Goal: Task Accomplishment & Management: Use online tool/utility

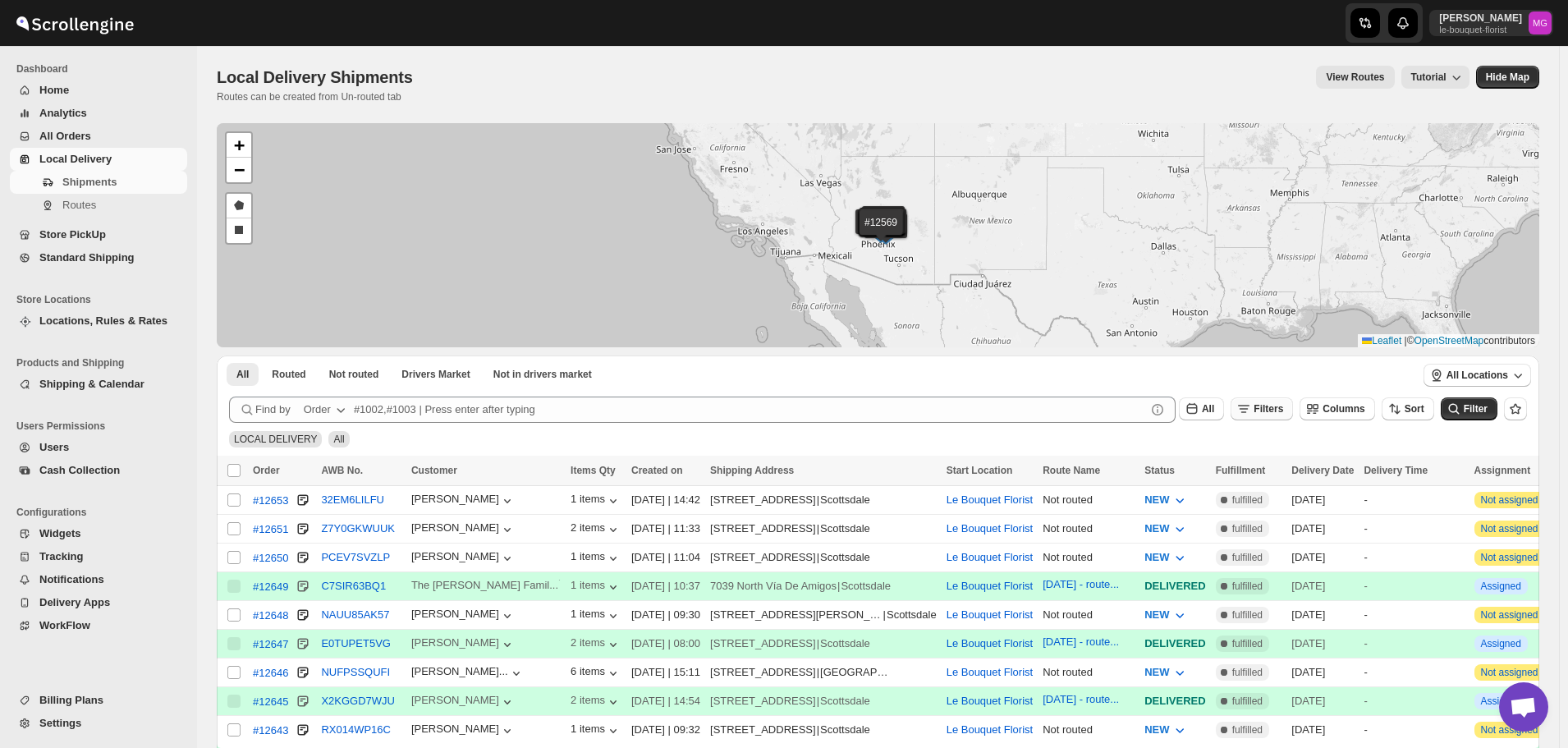
click at [1252, 414] on icon "button" at bounding box center [1244, 408] width 16 height 16
click at [1261, 472] on icon "button" at bounding box center [1252, 474] width 16 height 16
click at [1207, 475] on icon "button" at bounding box center [1205, 474] width 16 height 16
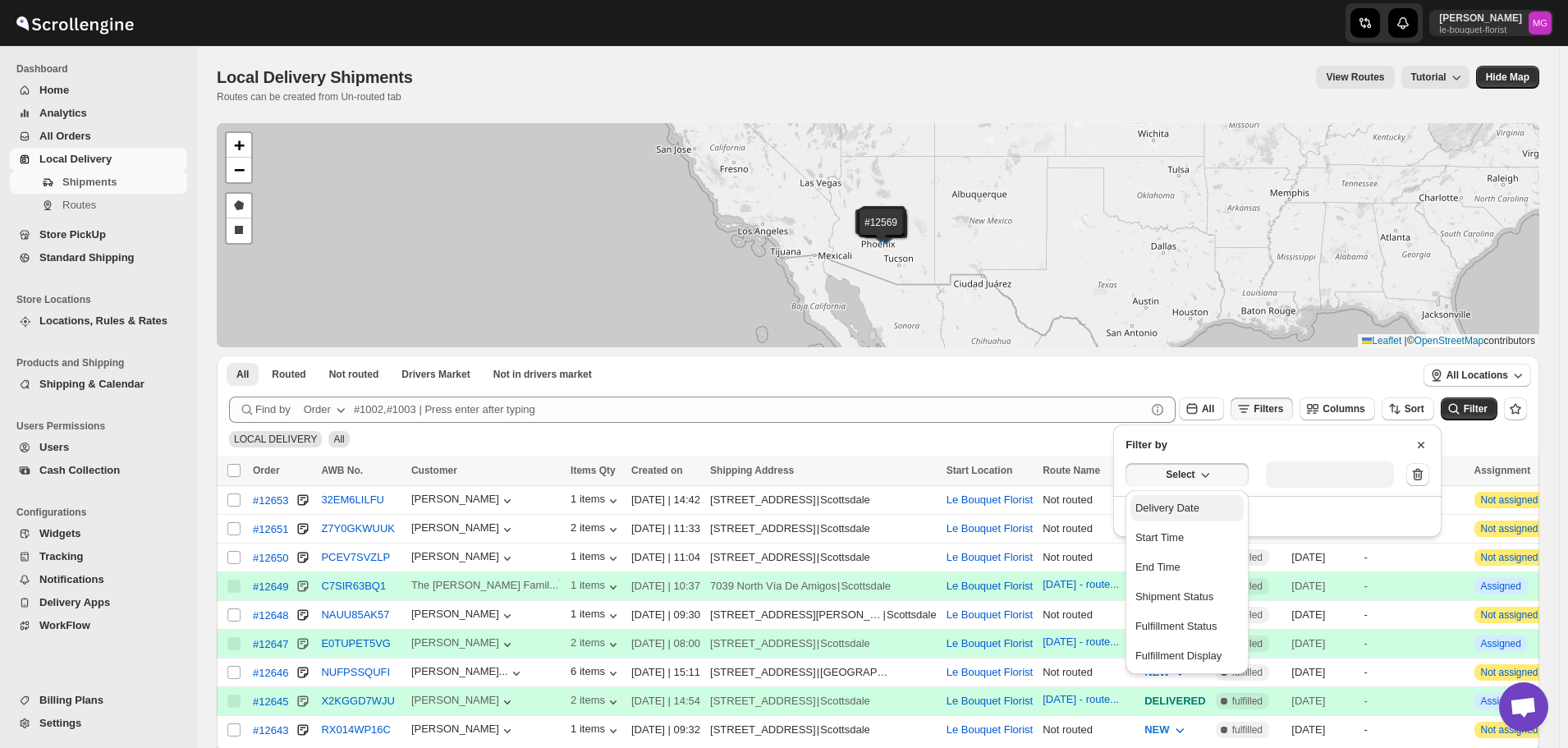
click at [1181, 512] on div "Delivery Date" at bounding box center [1168, 507] width 64 height 16
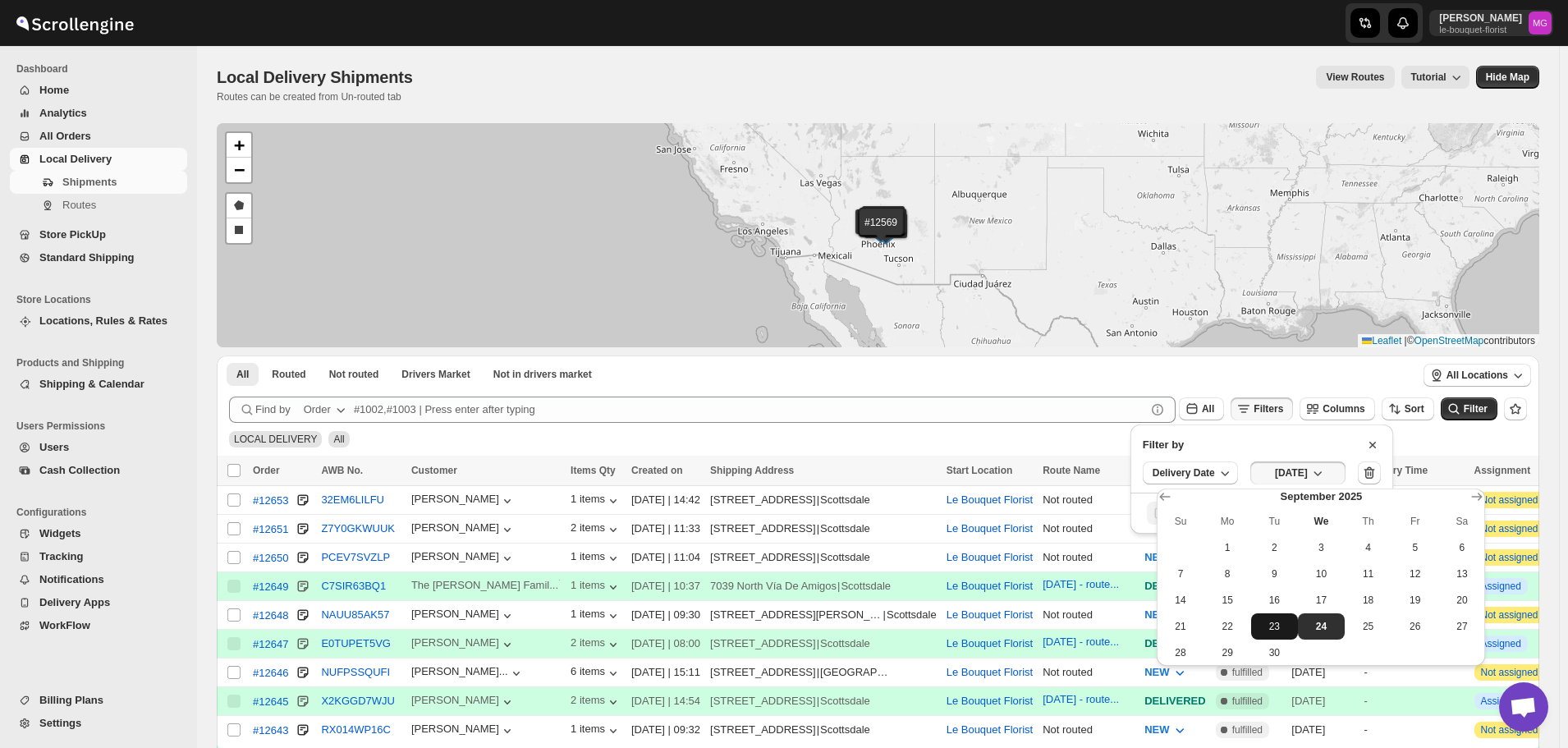
click at [1272, 630] on span "23" at bounding box center [1275, 625] width 34 height 13
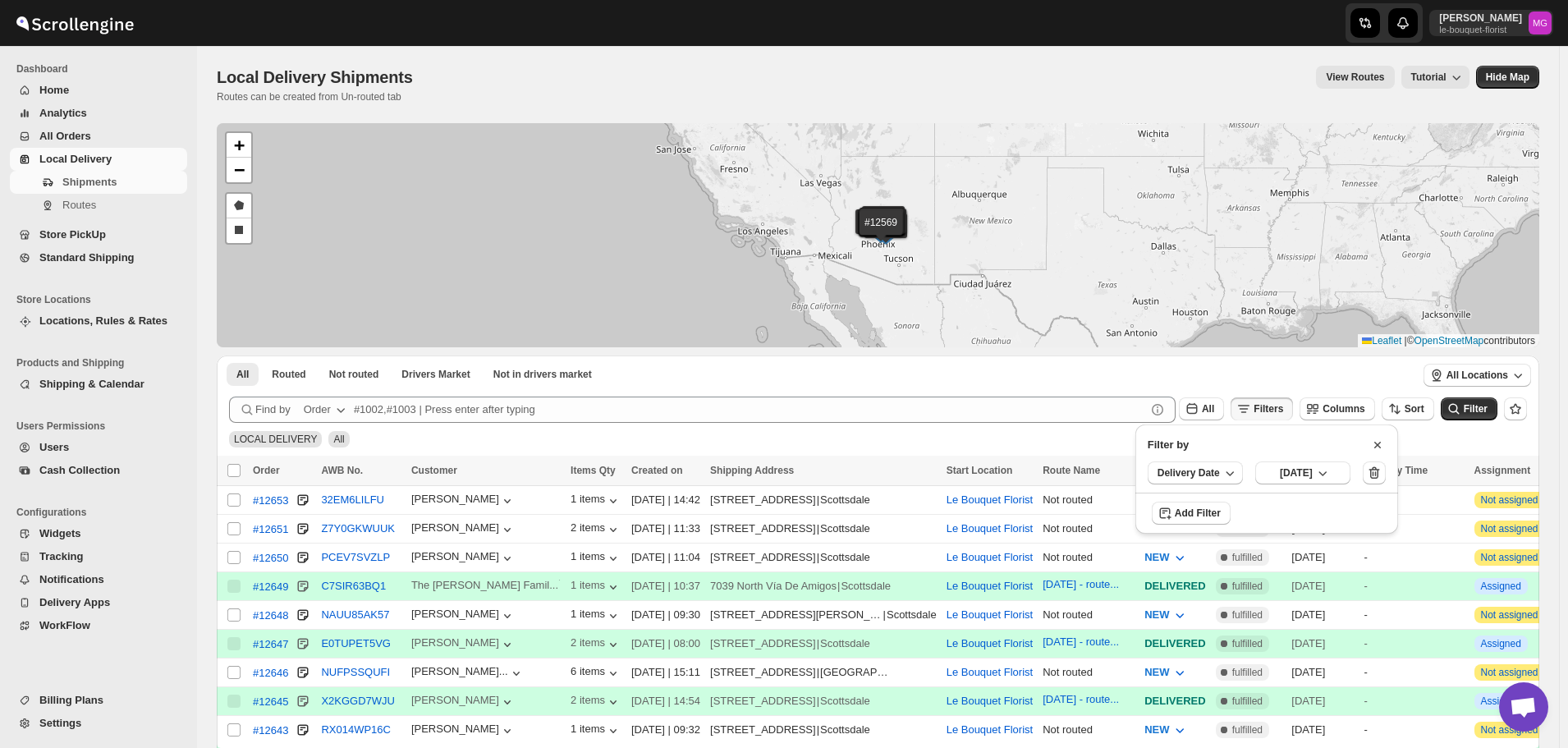
click at [1472, 426] on div "LOCAL DELIVERY All" at bounding box center [875, 431] width 1305 height 31
click at [1463, 412] on icon "submit" at bounding box center [1454, 408] width 16 height 16
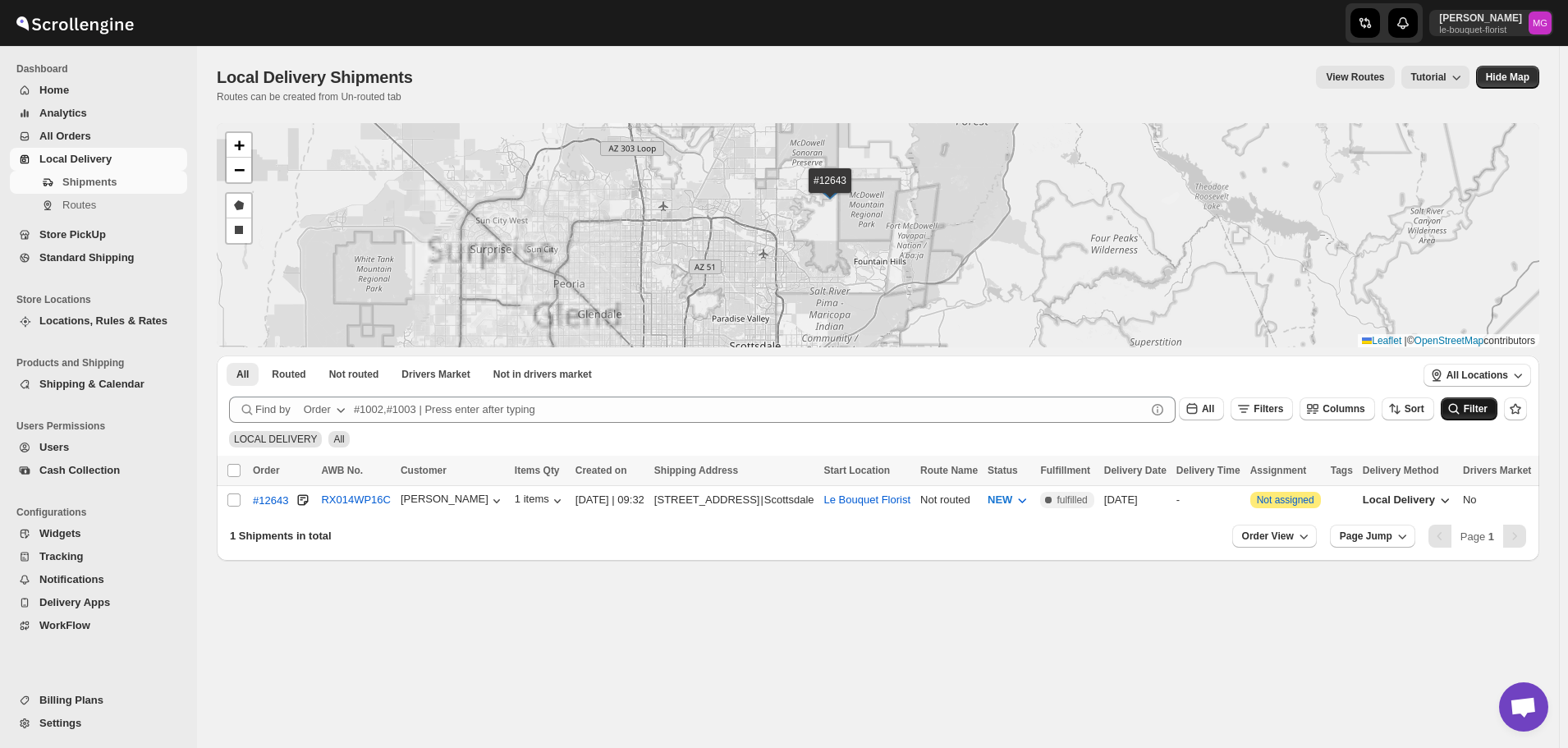
click at [886, 272] on div "#12643 + − Draw a polygon Draw a rectangle Leaflet | © OpenStreetMap contributo…" at bounding box center [878, 236] width 1323 height 224
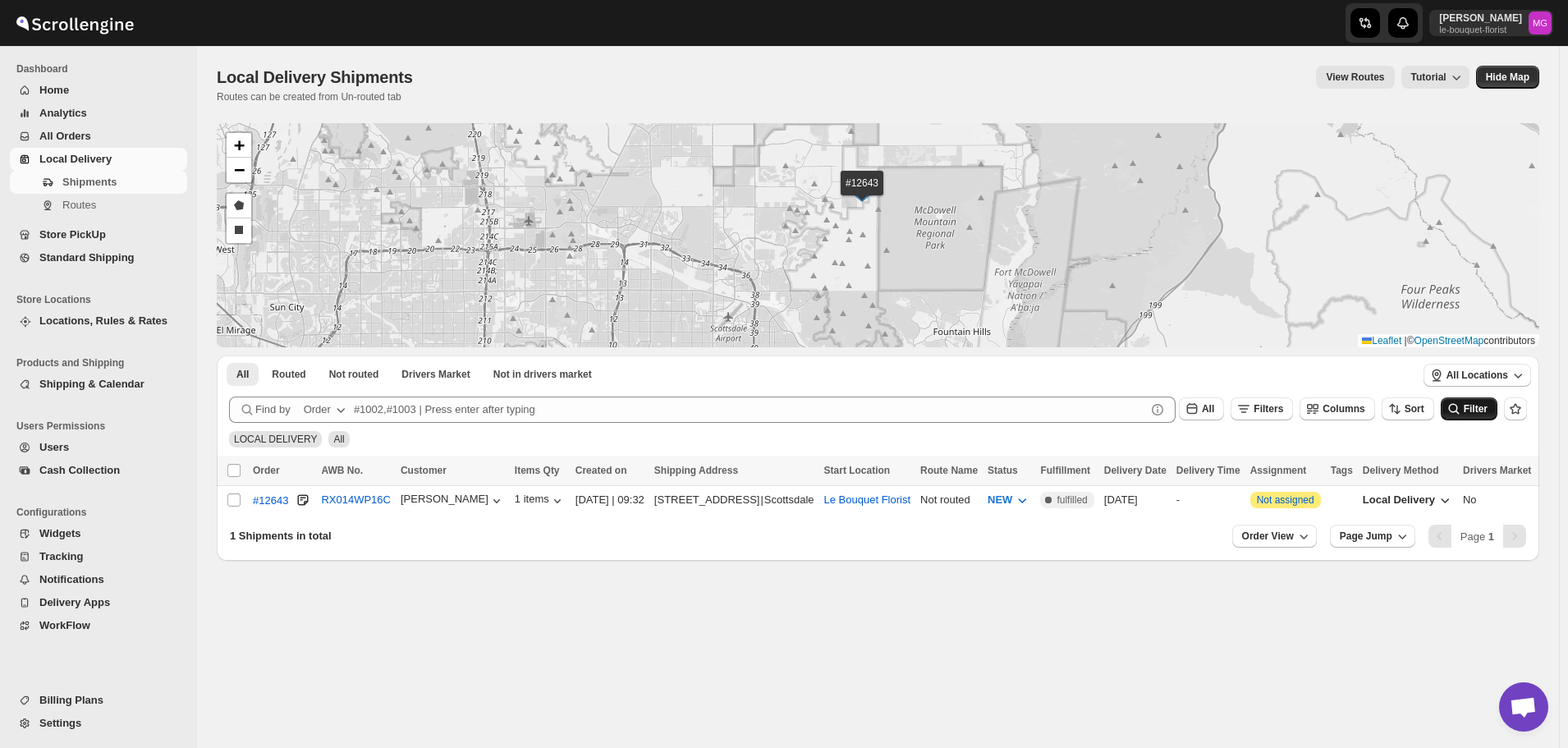
drag, startPoint x: 886, startPoint y: 229, endPoint x: 902, endPoint y: 255, distance: 30.5
click at [902, 255] on div "#12643 + − Draw a polygon Draw a rectangle Leaflet | © OpenStreetMap contributo…" at bounding box center [878, 236] width 1323 height 224
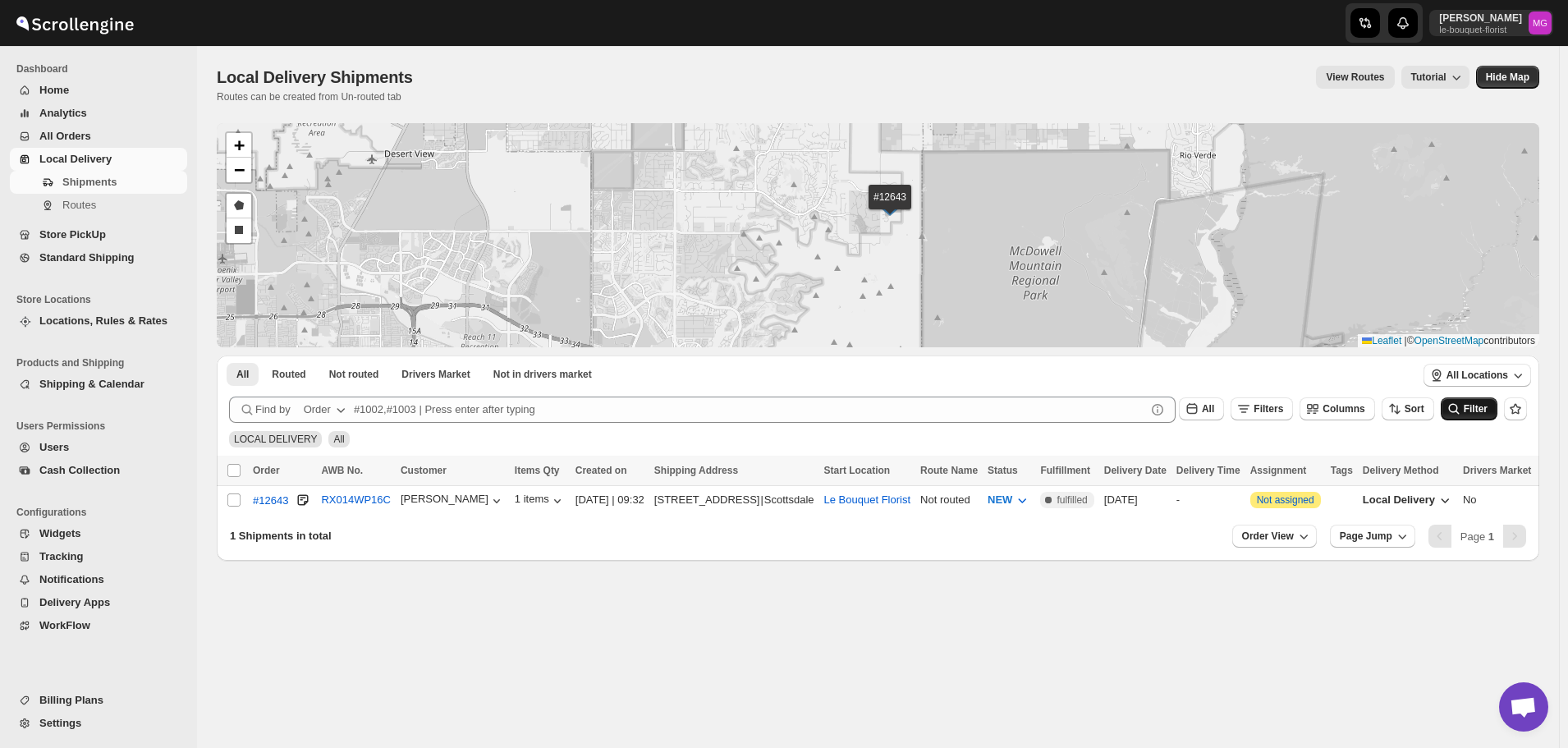
click at [889, 261] on div "#12643 + − Draw a polygon Draw a rectangle Leaflet | © OpenStreetMap contributo…" at bounding box center [878, 236] width 1323 height 224
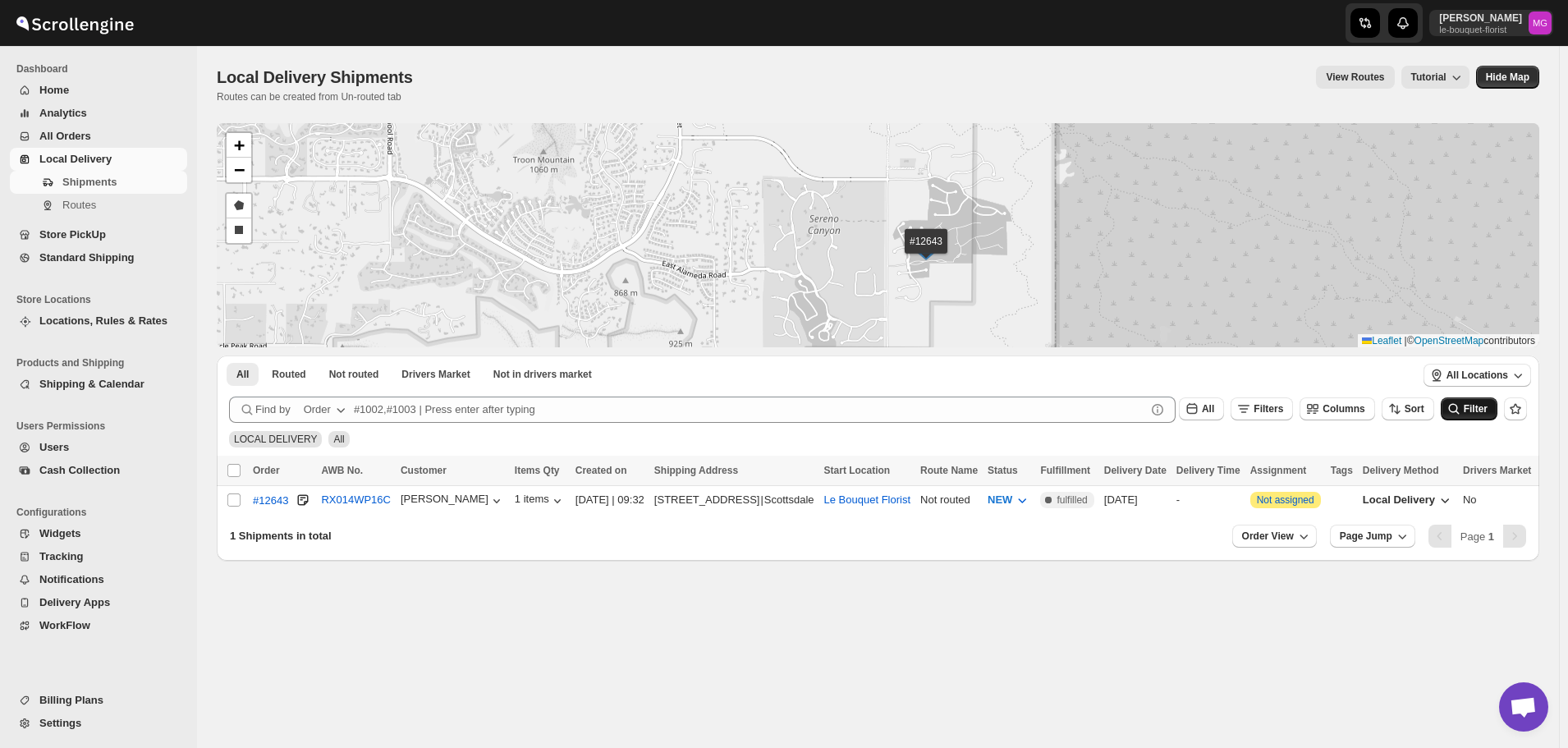
drag, startPoint x: 905, startPoint y: 233, endPoint x: 896, endPoint y: 321, distance: 88.5
click at [896, 321] on div "#12643 + − Draw a polygon Draw a rectangle Leaflet | © OpenStreetMap contributo…" at bounding box center [878, 236] width 1323 height 224
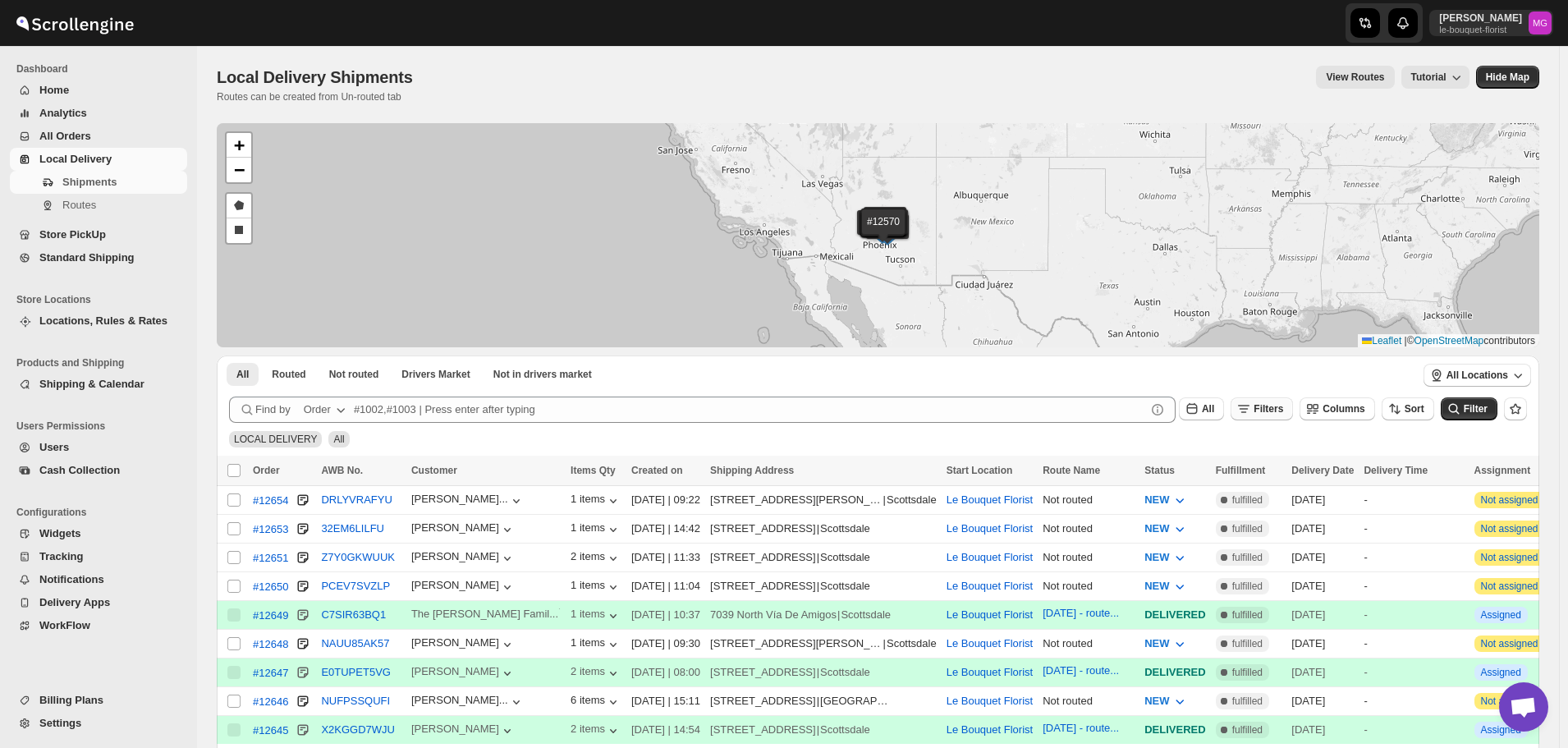
click at [1276, 410] on span "Filters" at bounding box center [1269, 408] width 29 height 11
click at [1277, 470] on span "Add Filter" at bounding box center [1284, 473] width 46 height 13
click at [1195, 464] on button "Select" at bounding box center [1187, 475] width 123 height 23
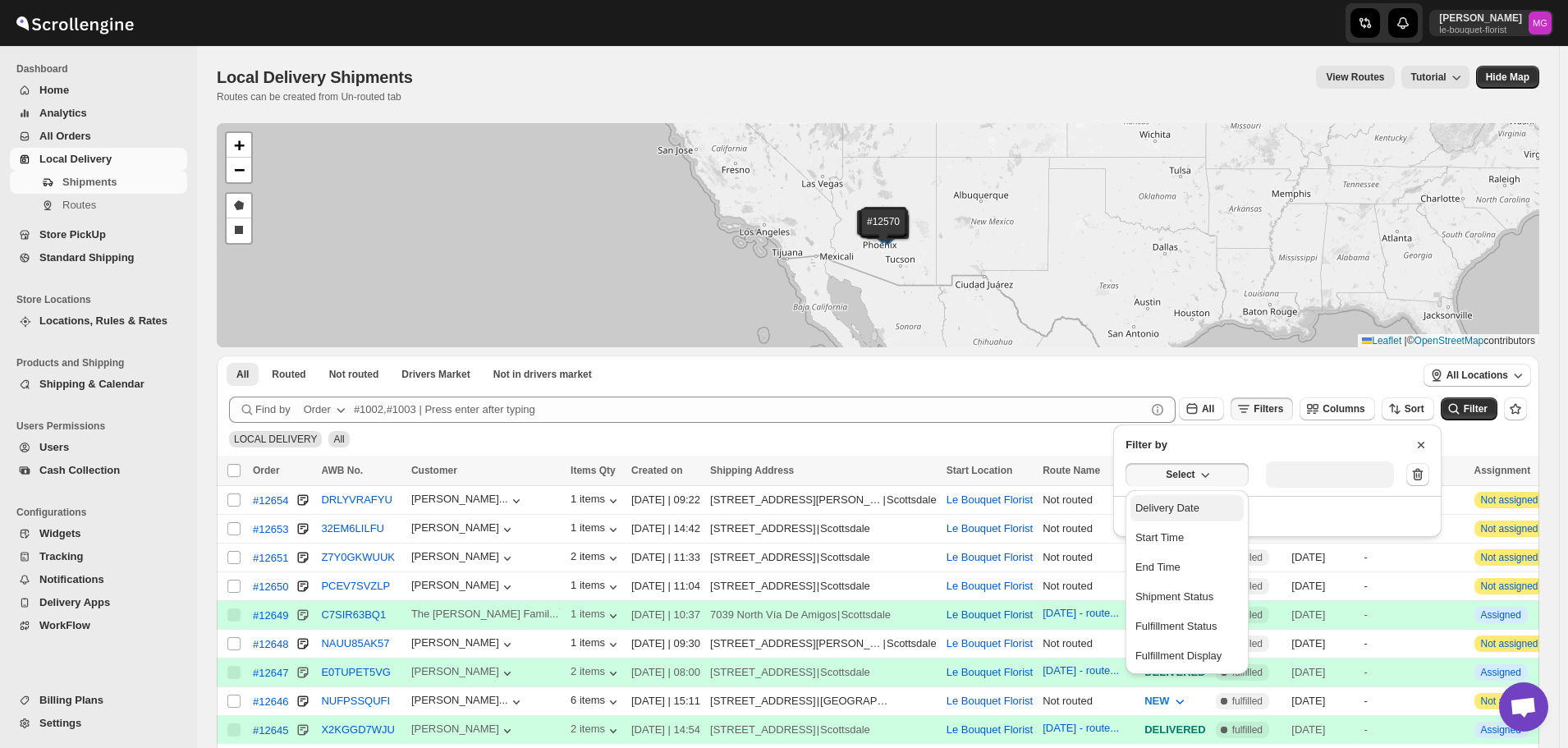
click at [1194, 511] on div "Delivery Date" at bounding box center [1168, 507] width 64 height 16
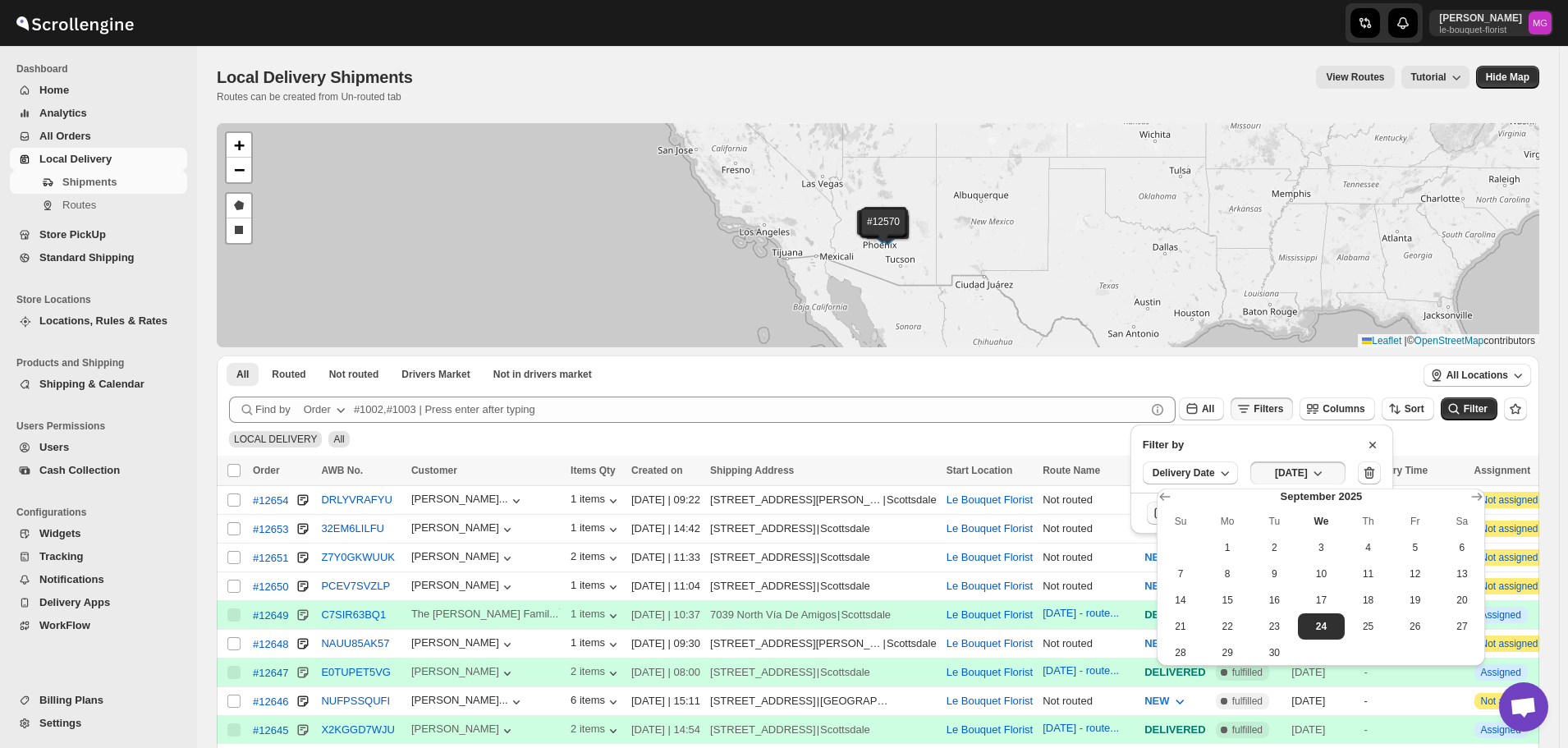
click at [1270, 622] on span "23" at bounding box center [1275, 625] width 34 height 13
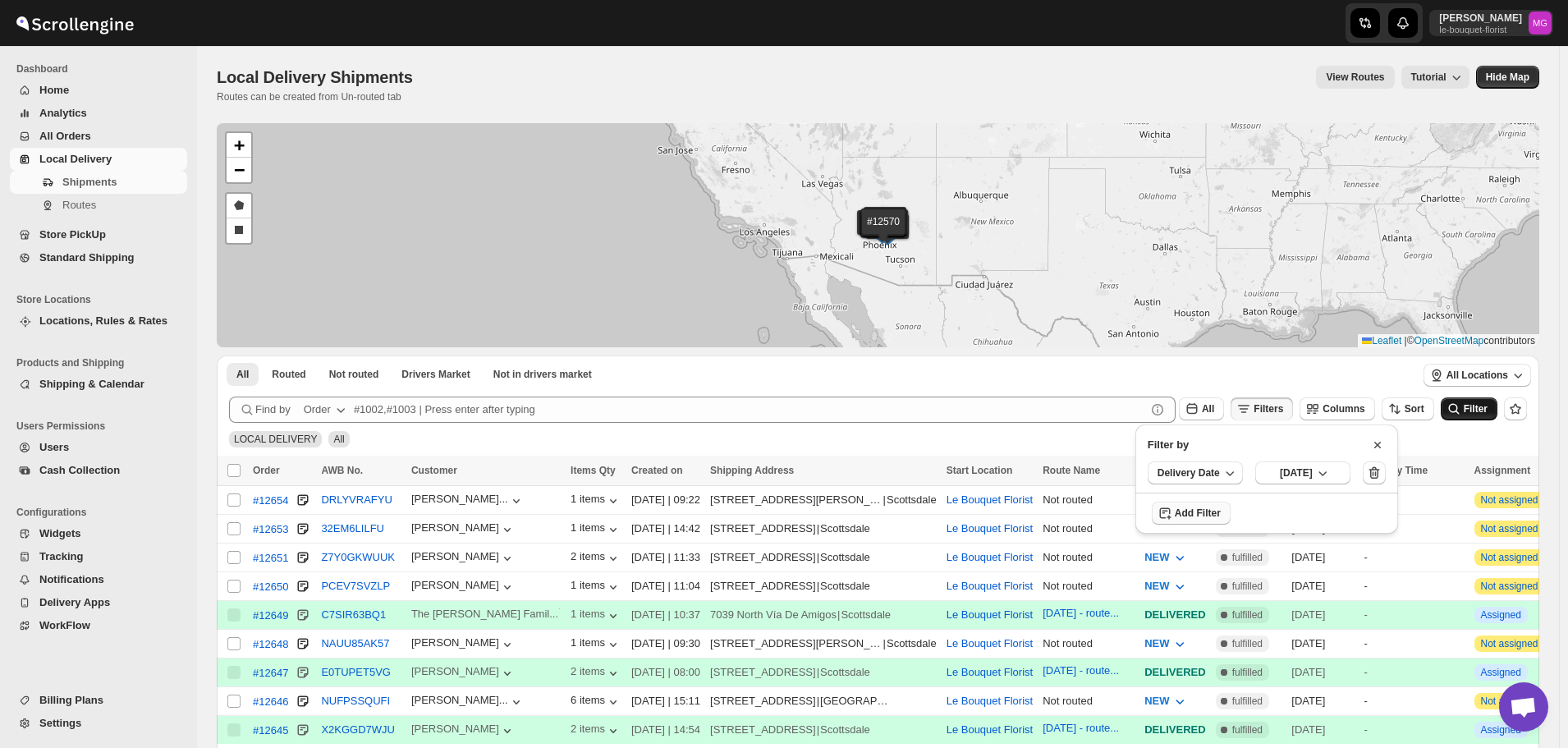
click at [1472, 416] on button "Filter" at bounding box center [1470, 409] width 57 height 23
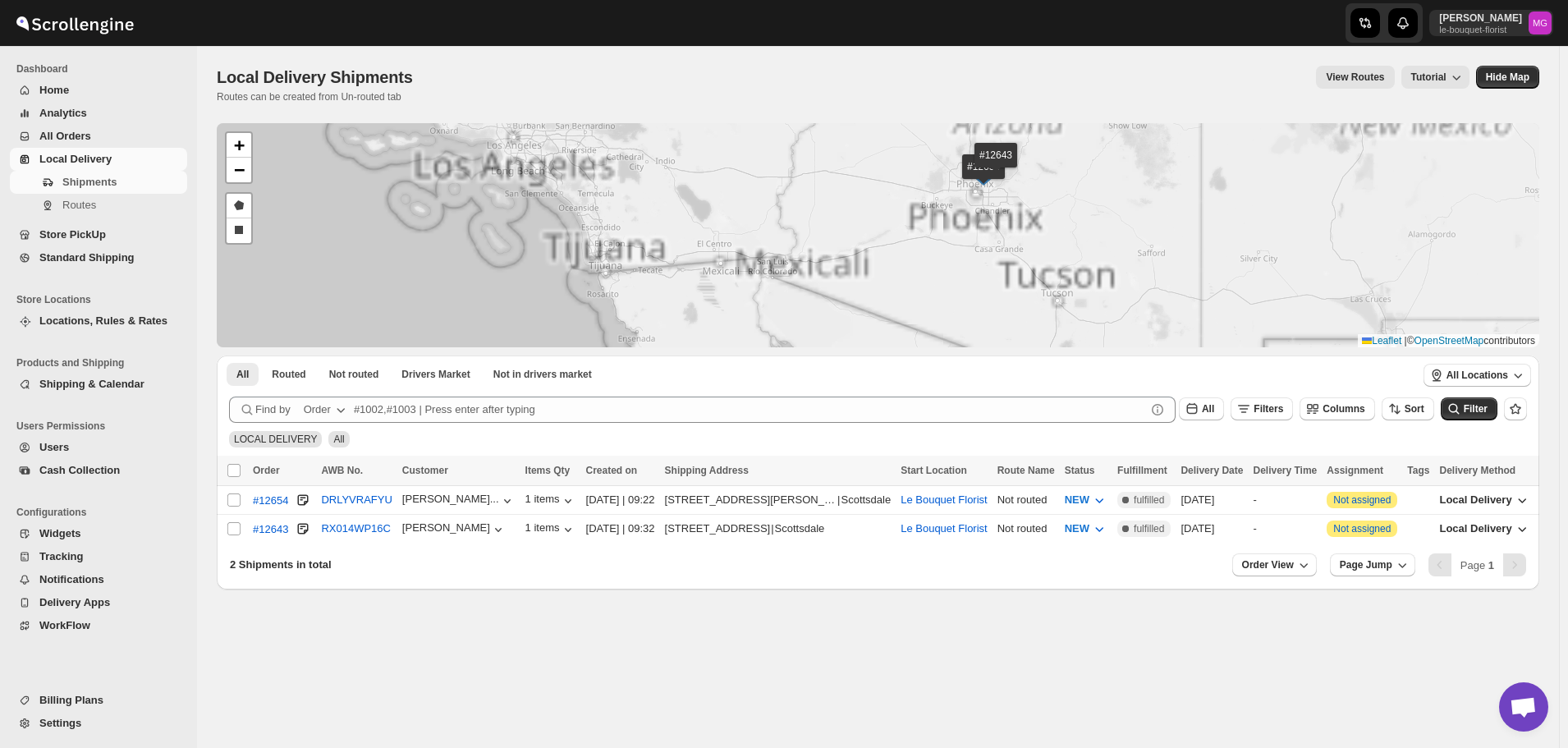
drag, startPoint x: 1077, startPoint y: 228, endPoint x: 1070, endPoint y: 236, distance: 10.6
click at [1070, 236] on div "#12654 #12643 + − Draw a polygon Draw a rectangle Leaflet | © OpenStreetMap con…" at bounding box center [878, 236] width 1323 height 224
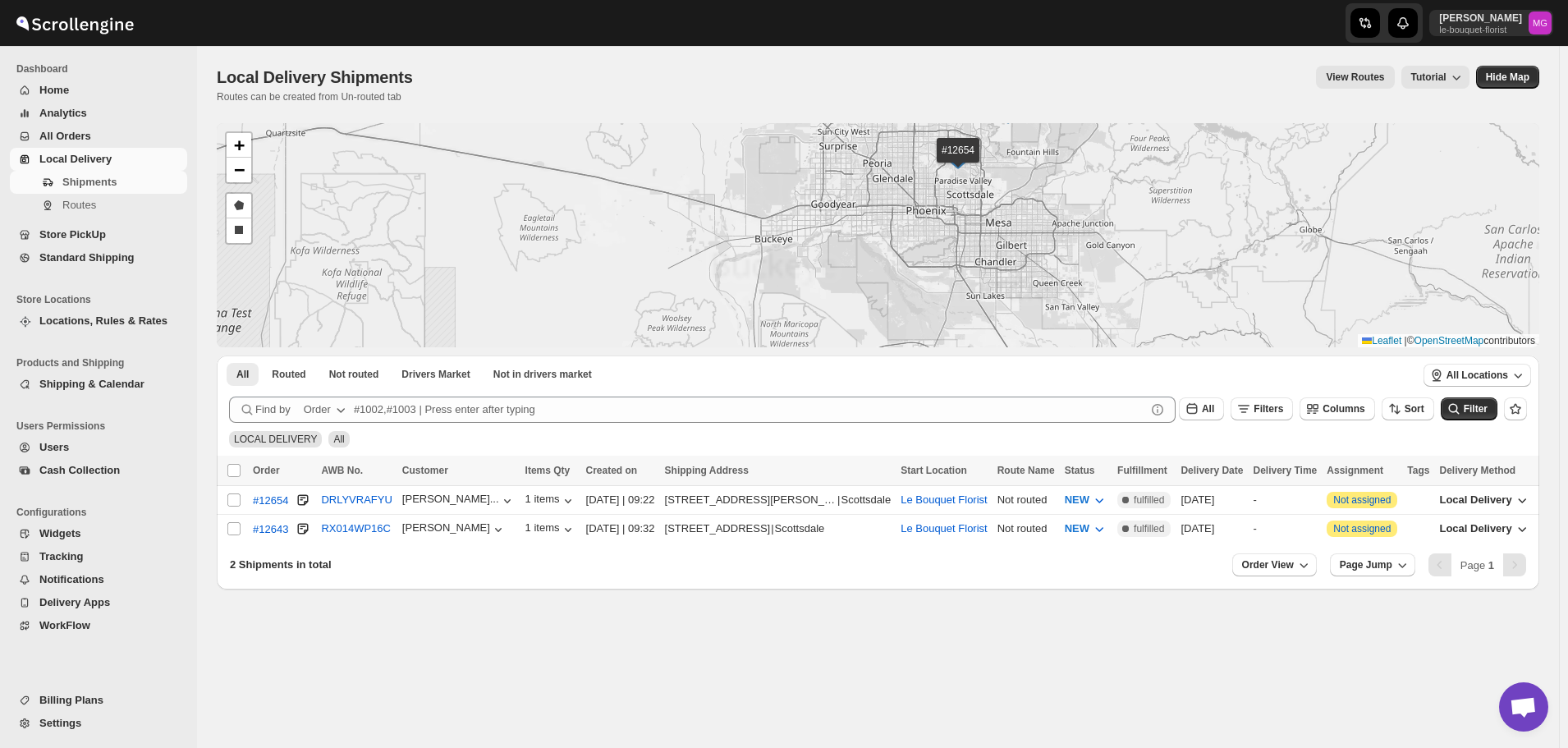
drag, startPoint x: 1047, startPoint y: 249, endPoint x: 1042, endPoint y: 261, distance: 13.0
click at [1047, 260] on div "#12654 #12643 + − Draw a polygon Draw a rectangle Leaflet | © OpenStreetMap con…" at bounding box center [878, 236] width 1323 height 224
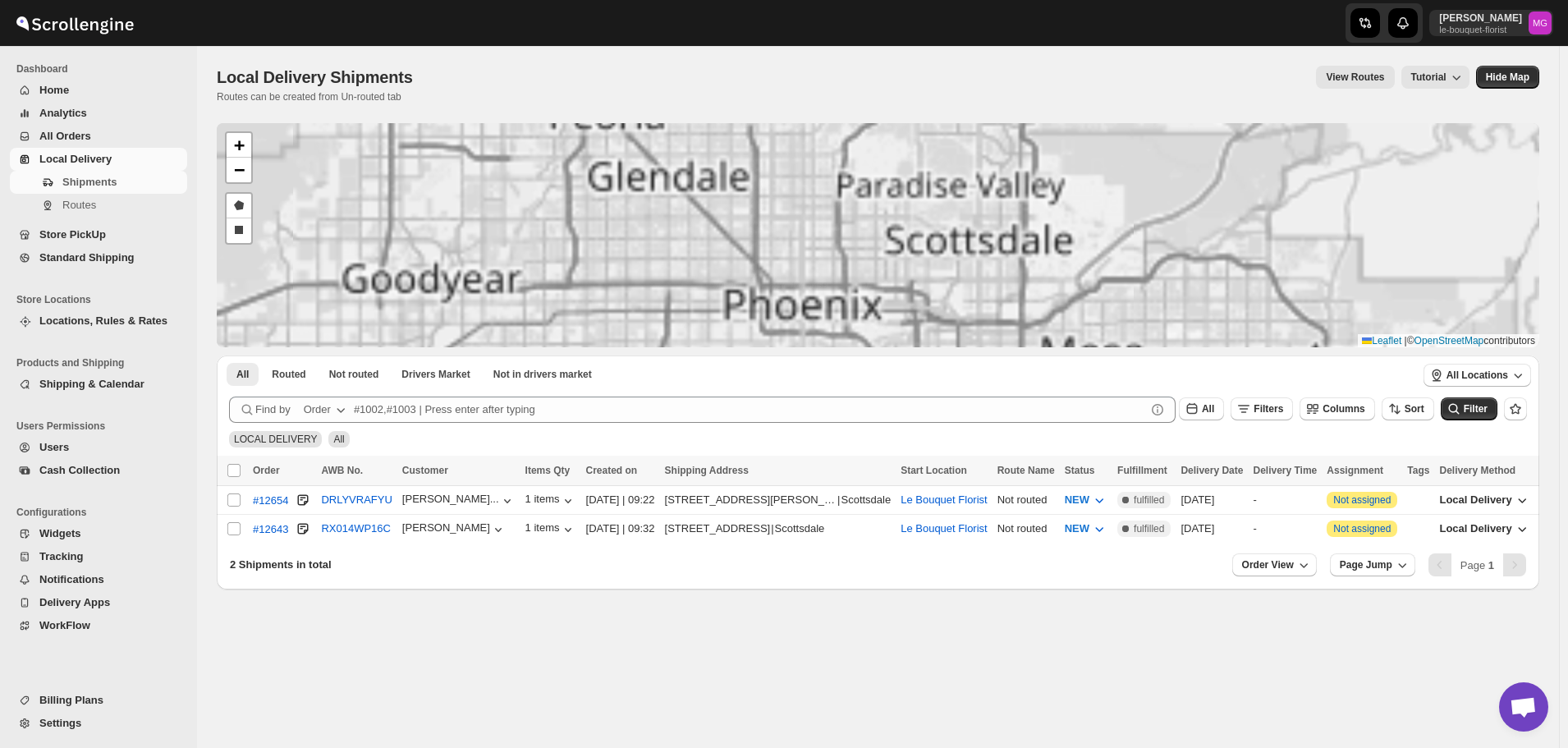
drag, startPoint x: 976, startPoint y: 236, endPoint x: 979, endPoint y: 246, distance: 10.4
click at [979, 246] on div "#12654 #12643 + − Draw a polygon Draw a rectangle Leaflet | © OpenStreetMap con…" at bounding box center [878, 236] width 1323 height 224
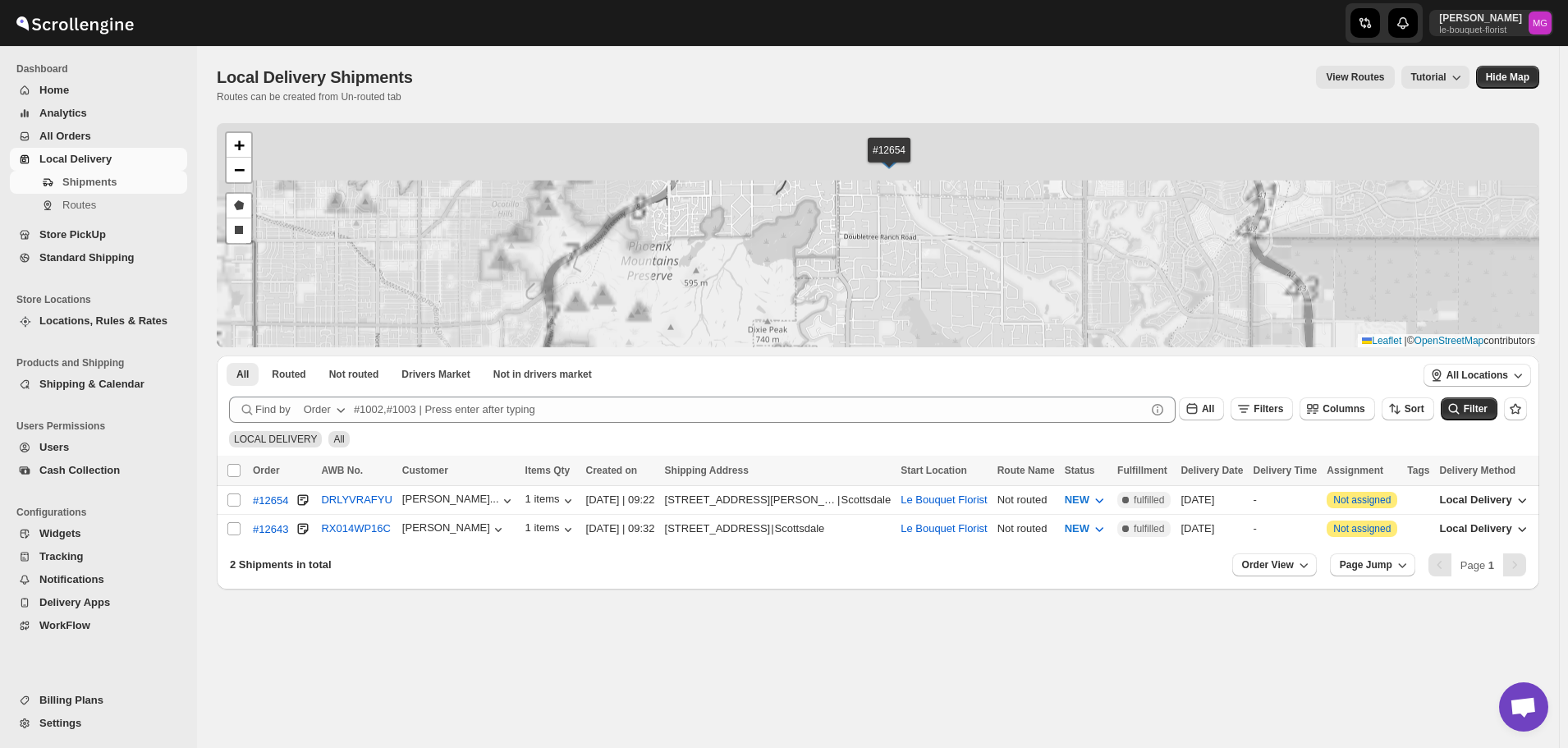
drag, startPoint x: 956, startPoint y: 187, endPoint x: 973, endPoint y: 315, distance: 129.1
click at [979, 330] on div "#12654 #12643 + − Draw a polygon Draw a rectangle Leaflet | © OpenStreetMap con…" at bounding box center [878, 236] width 1323 height 224
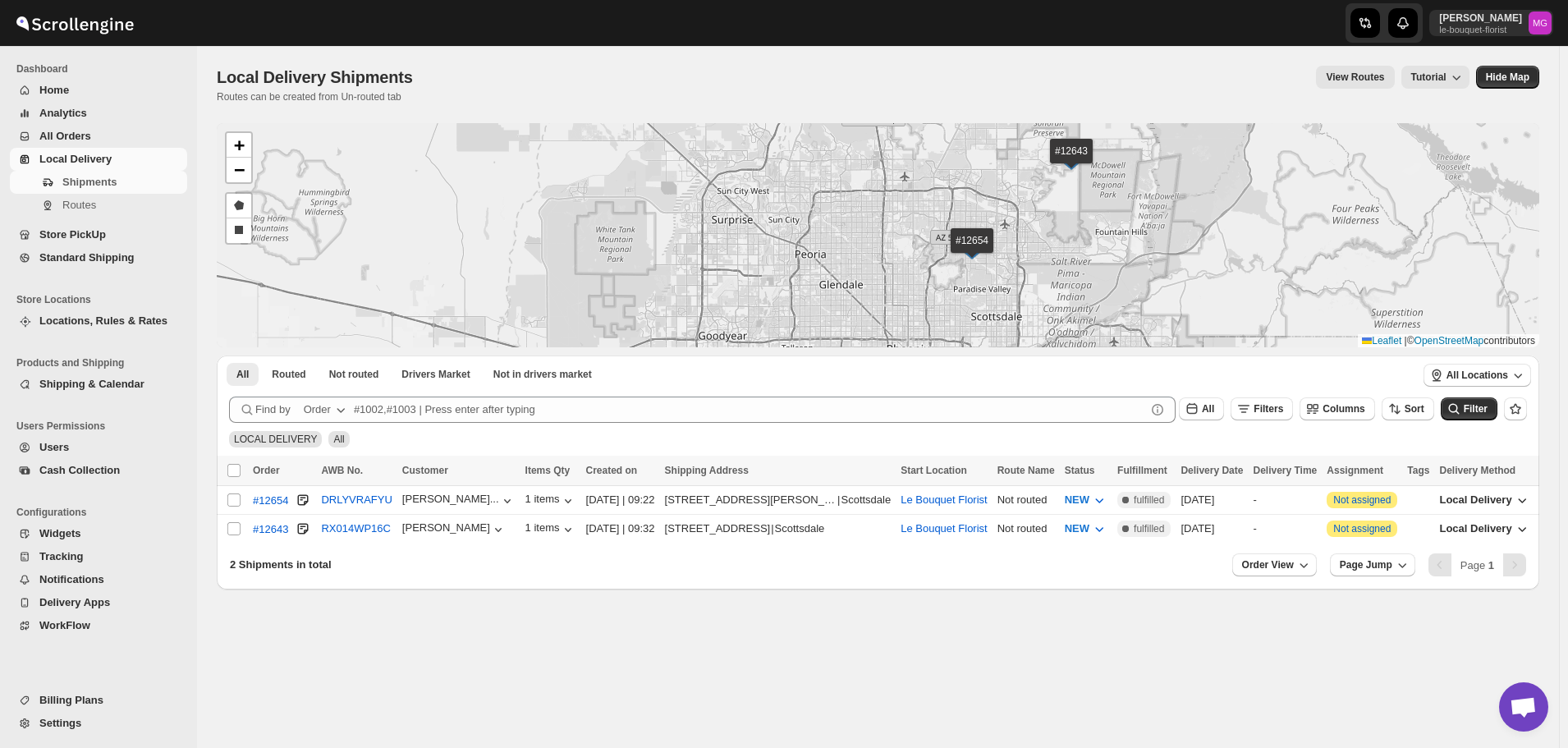
drag, startPoint x: 1211, startPoint y: 221, endPoint x: 1206, endPoint y: 237, distance: 16.8
click at [1206, 237] on div "#12654 #12643 + − Draw a polygon Draw a rectangle Leaflet | © OpenStreetMap con…" at bounding box center [878, 236] width 1323 height 224
click at [230, 469] on input "Select all shipments" at bounding box center [234, 470] width 13 height 13
checkbox input "true"
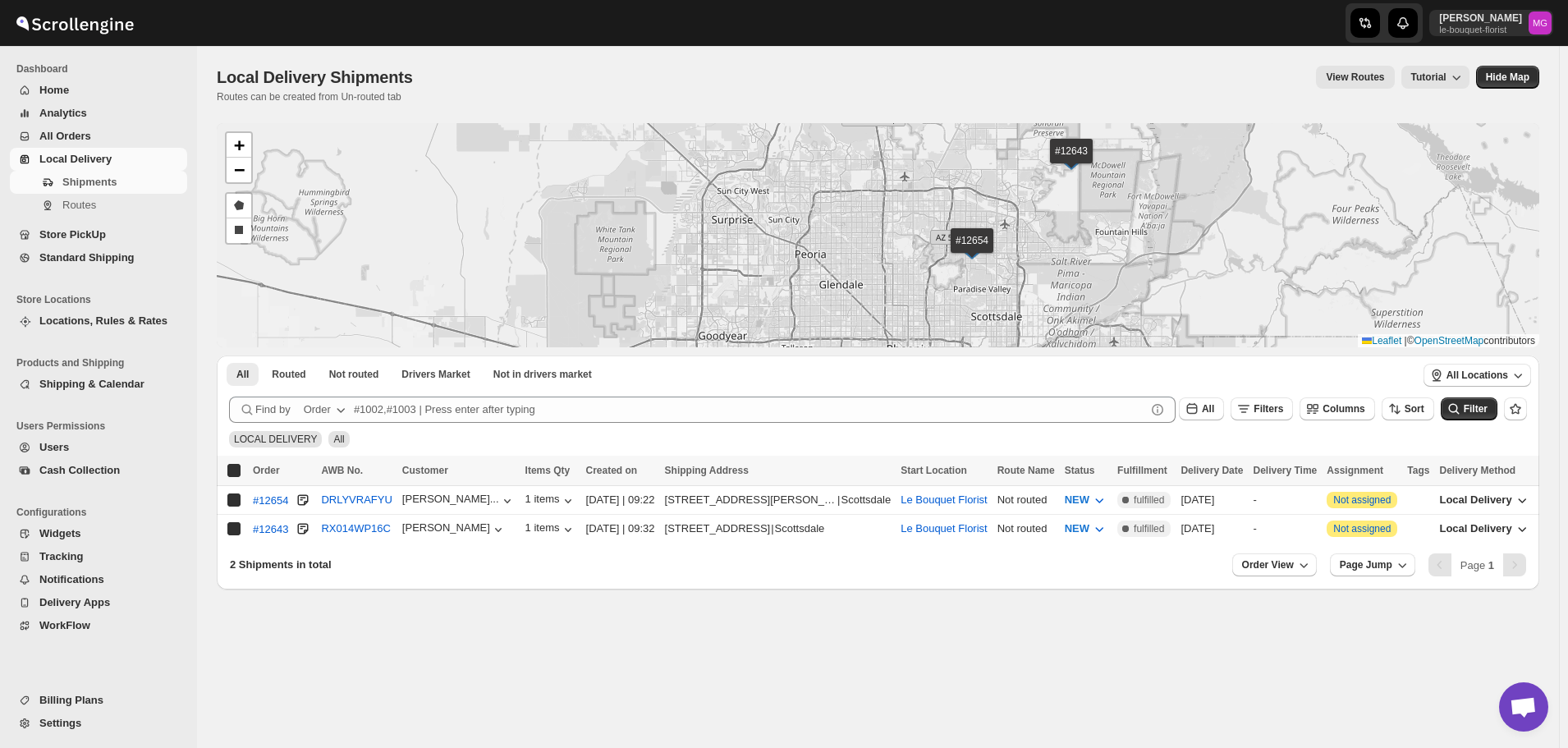
checkbox input "true"
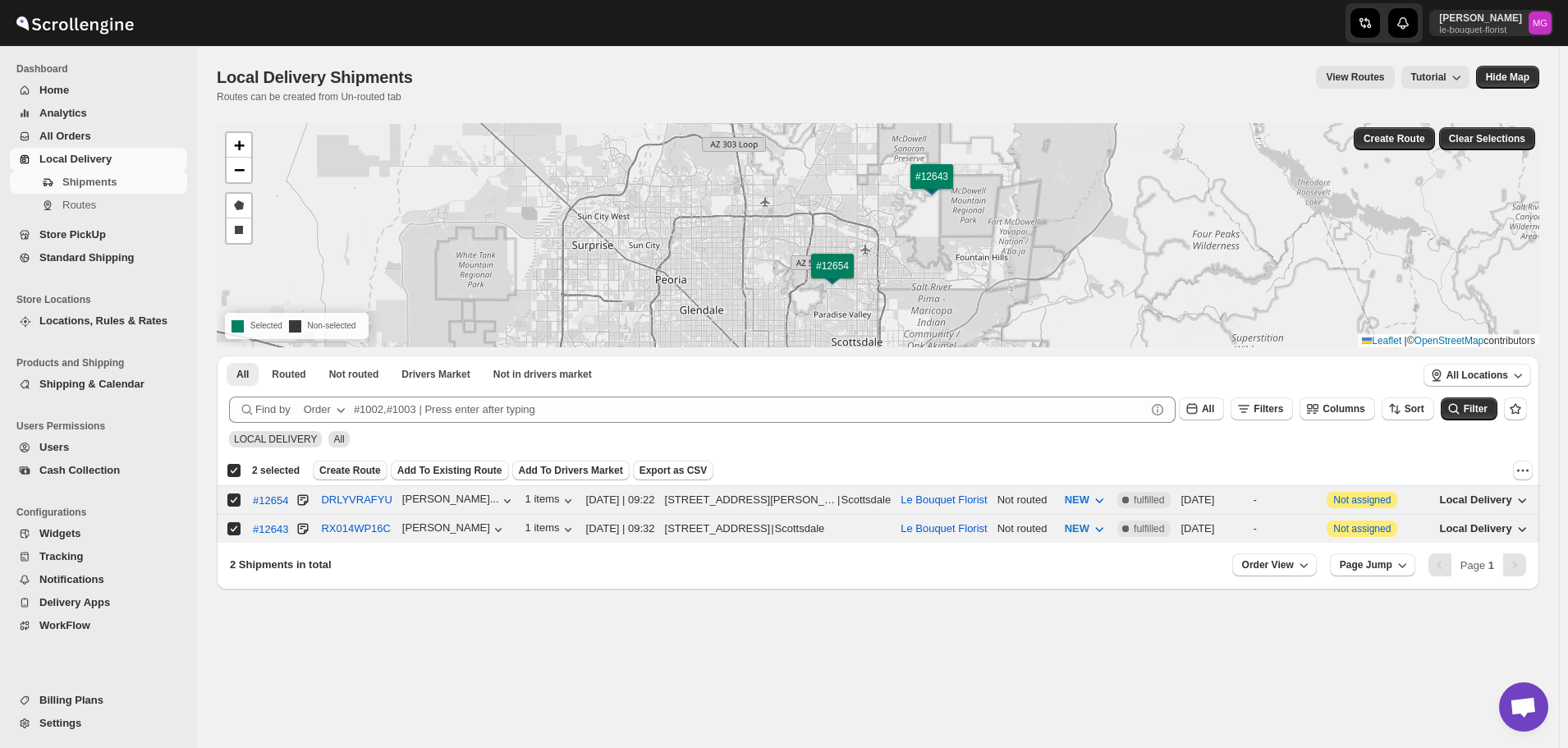
click at [349, 468] on span "Create Route" at bounding box center [349, 470] width 61 height 13
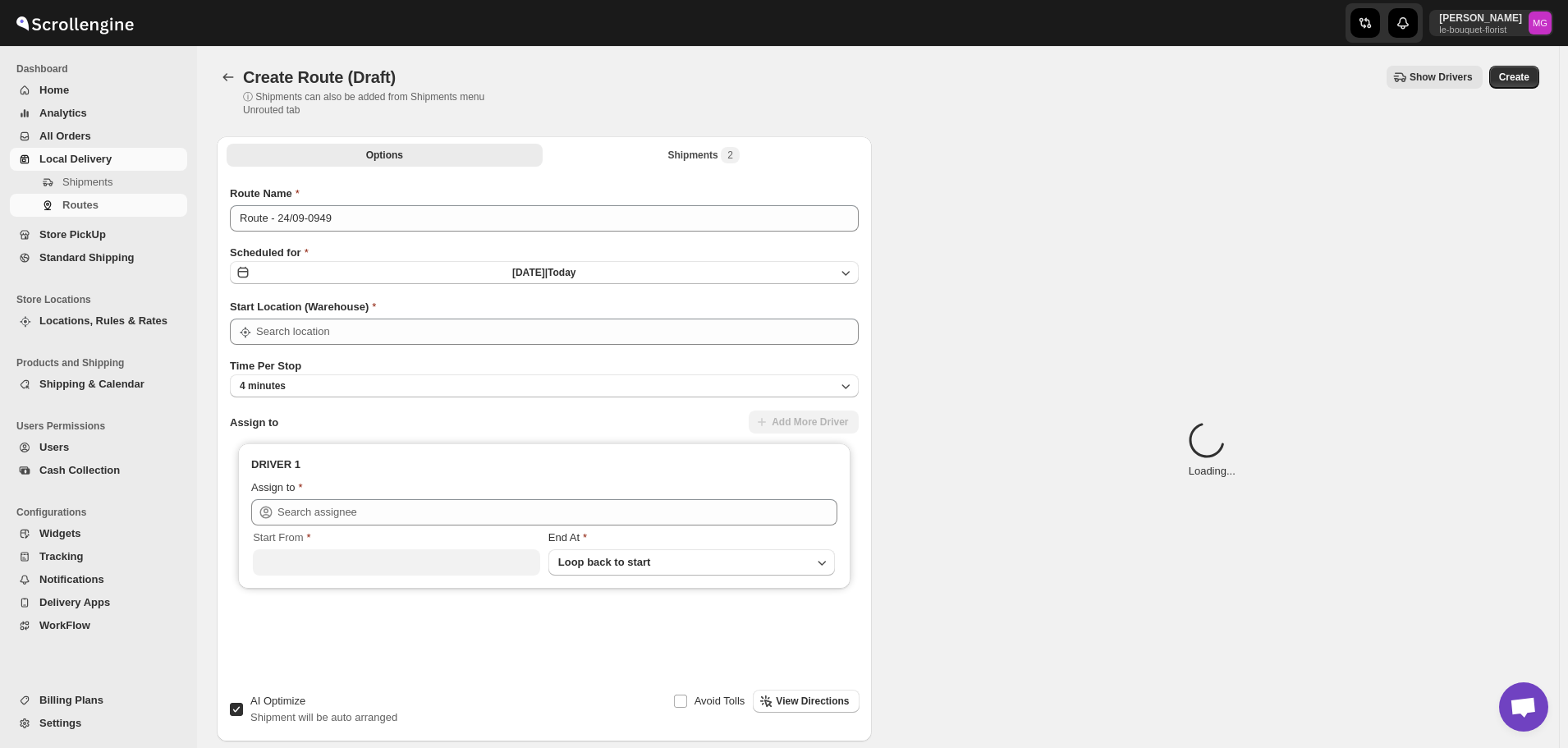
type input "Le Bouquet Florist"
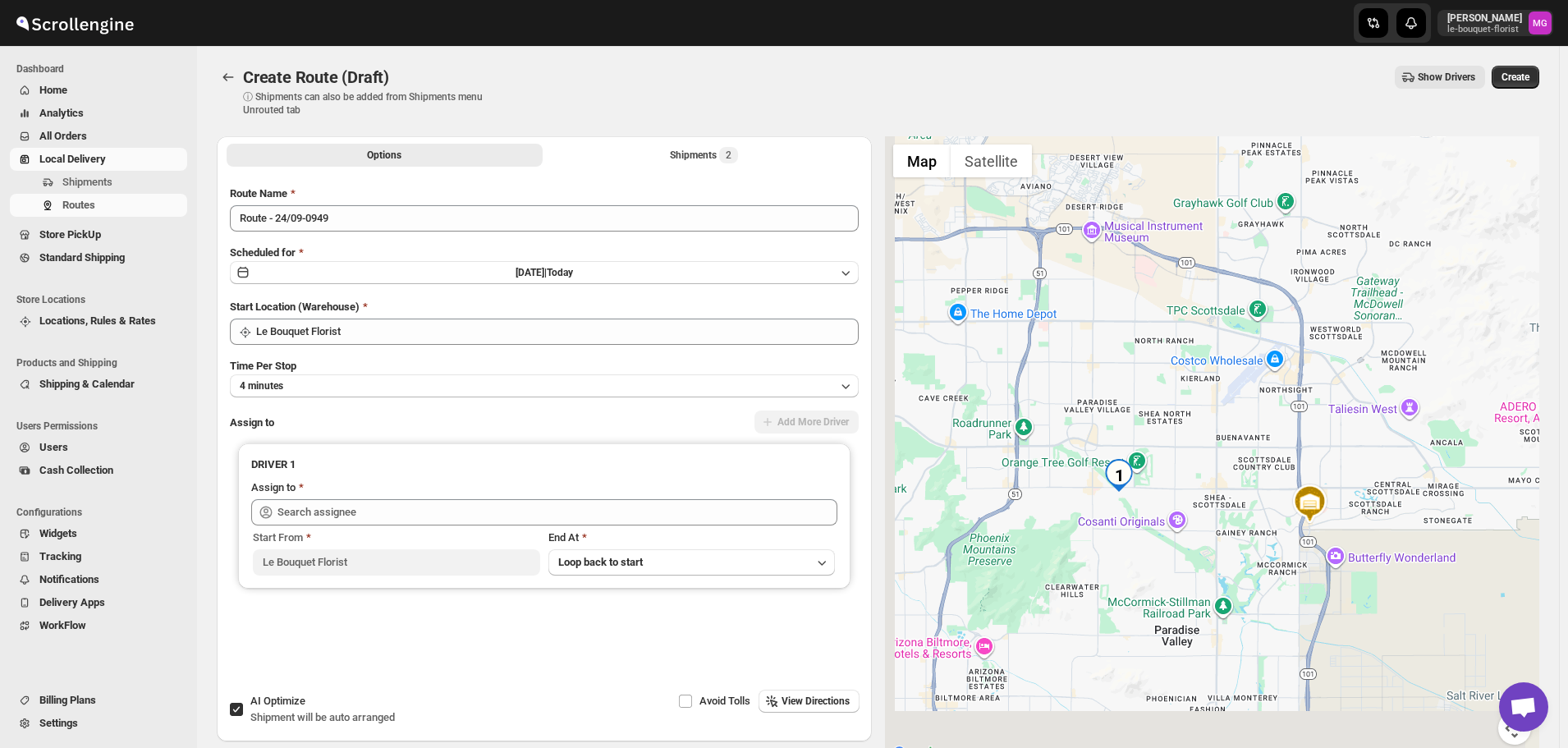
drag, startPoint x: 1086, startPoint y: 568, endPoint x: 1190, endPoint y: 449, distance: 158.0
click at [1190, 449] on div at bounding box center [1212, 450] width 655 height 628
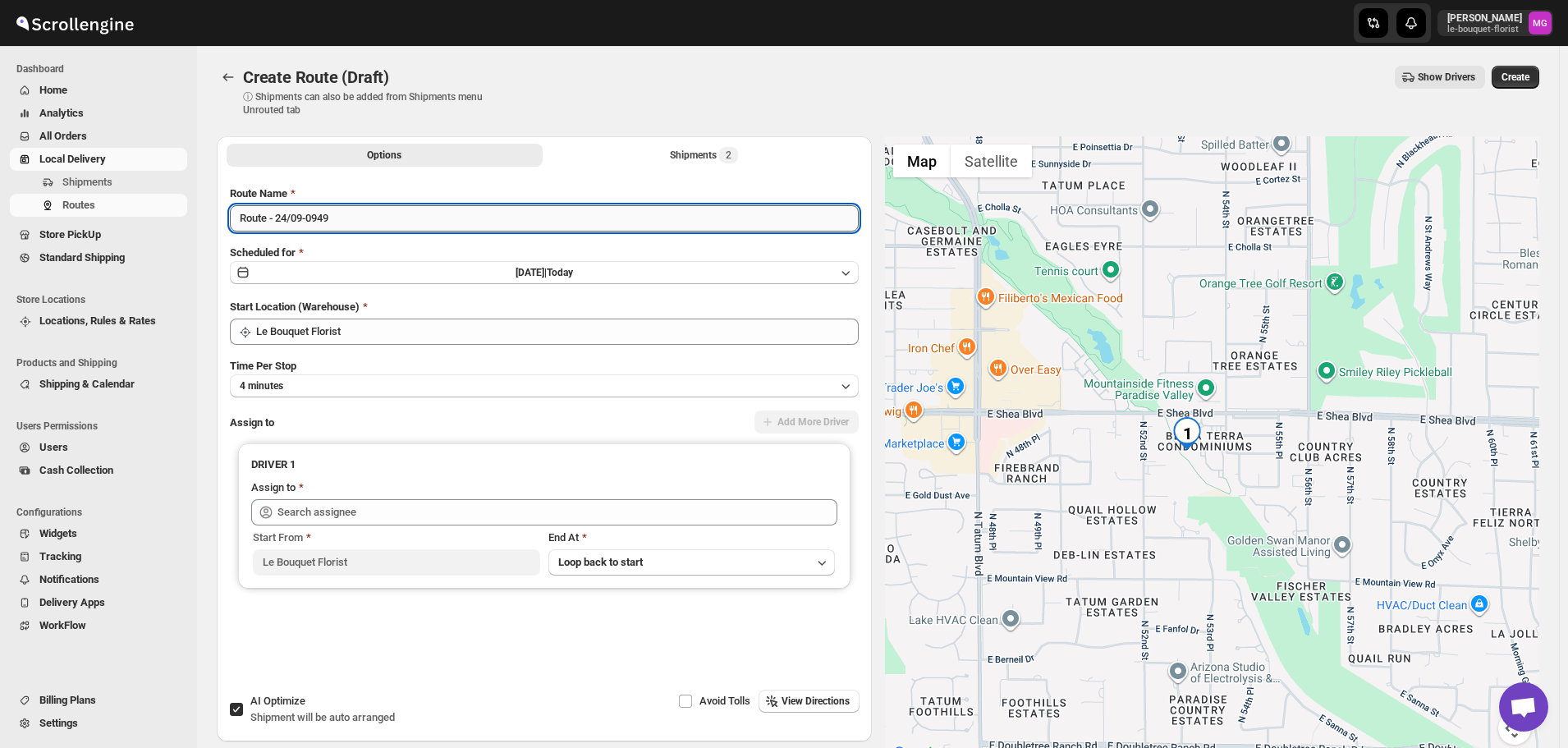
click at [339, 223] on input "Route - 24/09-0949" at bounding box center [544, 218] width 629 height 26
click at [339, 223] on input "Route - 24/09-0949" at bounding box center [544, 218] width 629 height 26
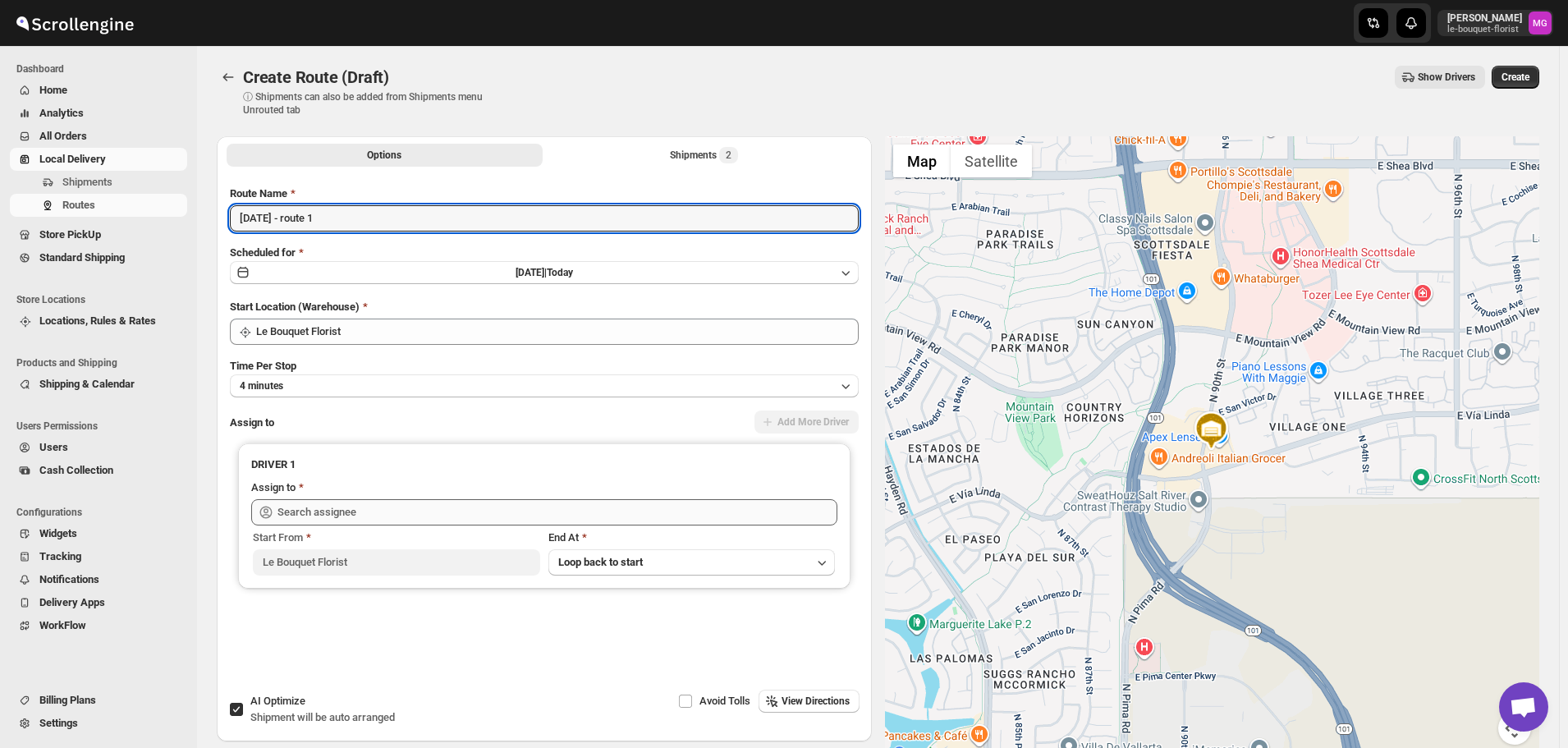
type input "[DATE] - route 1"
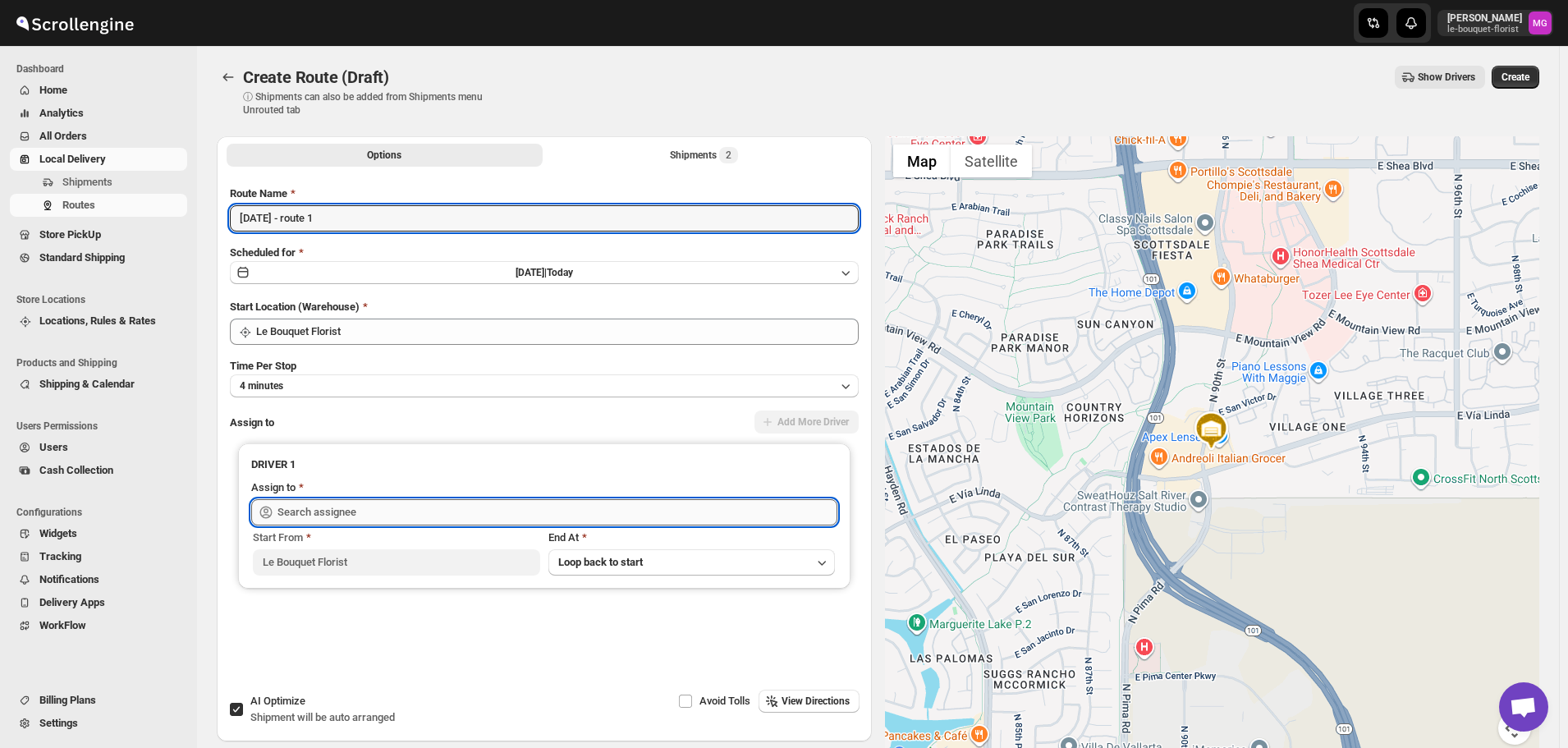
click at [331, 512] on input "text" at bounding box center [557, 512] width 560 height 26
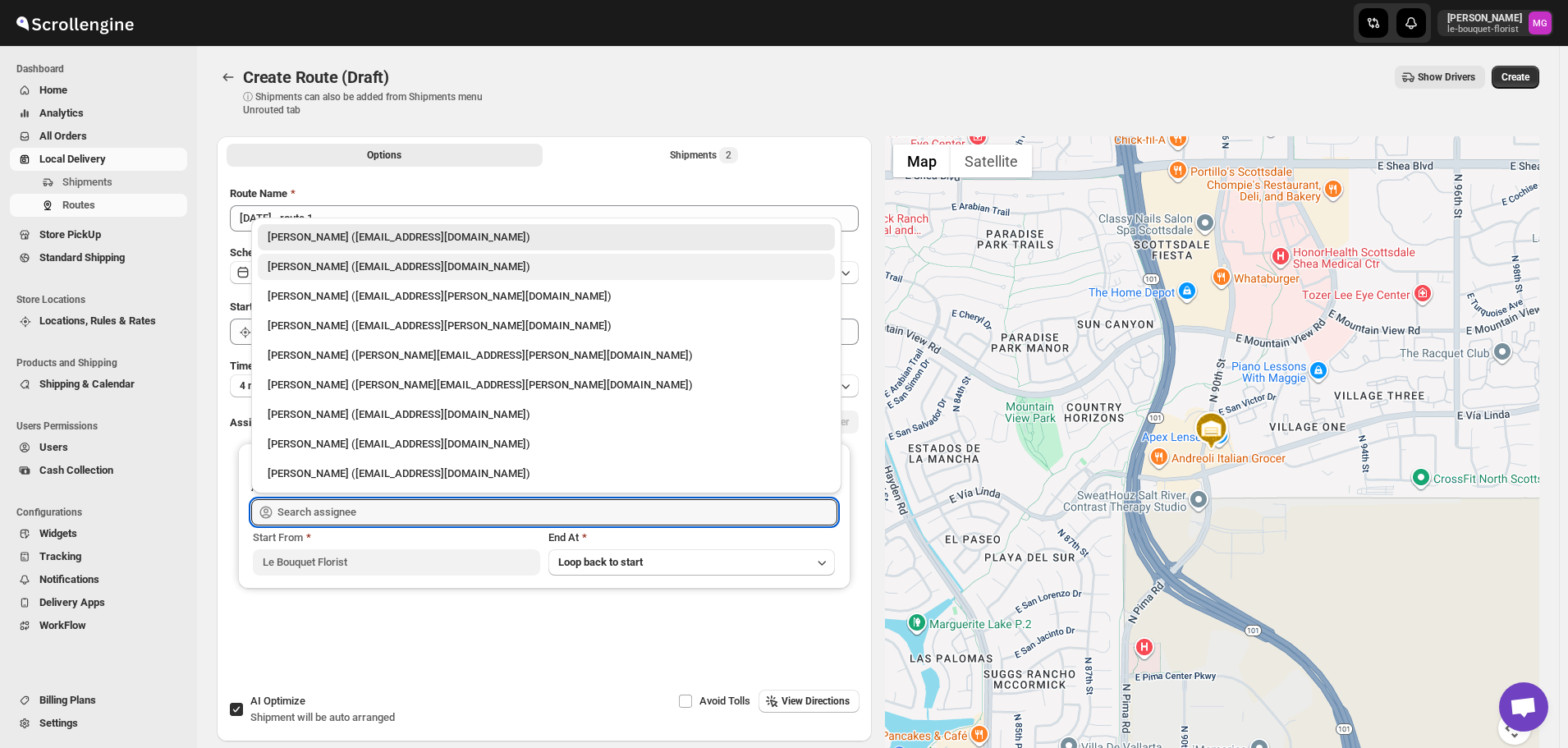
click at [351, 278] on div "[PERSON_NAME] ([EMAIL_ADDRESS][DOMAIN_NAME])" at bounding box center [546, 267] width 577 height 26
type input "[PERSON_NAME] ([EMAIL_ADDRESS][DOMAIN_NAME])"
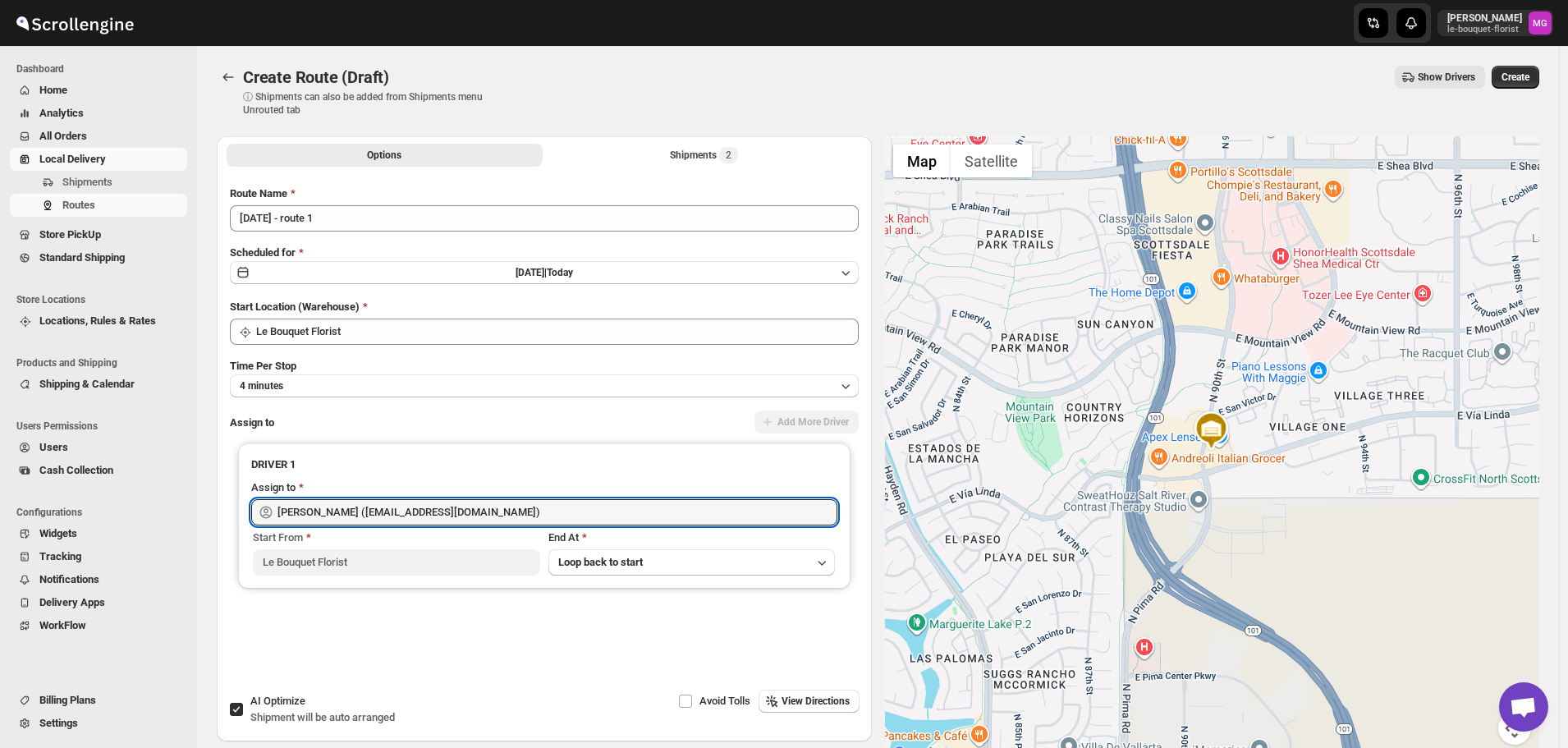
click at [259, 720] on span "Shipment will be auto arranged" at bounding box center [322, 717] width 144 height 12
click at [243, 716] on input "AI Optimize Shipment will be auto arranged" at bounding box center [236, 709] width 13 height 13
checkbox input "false"
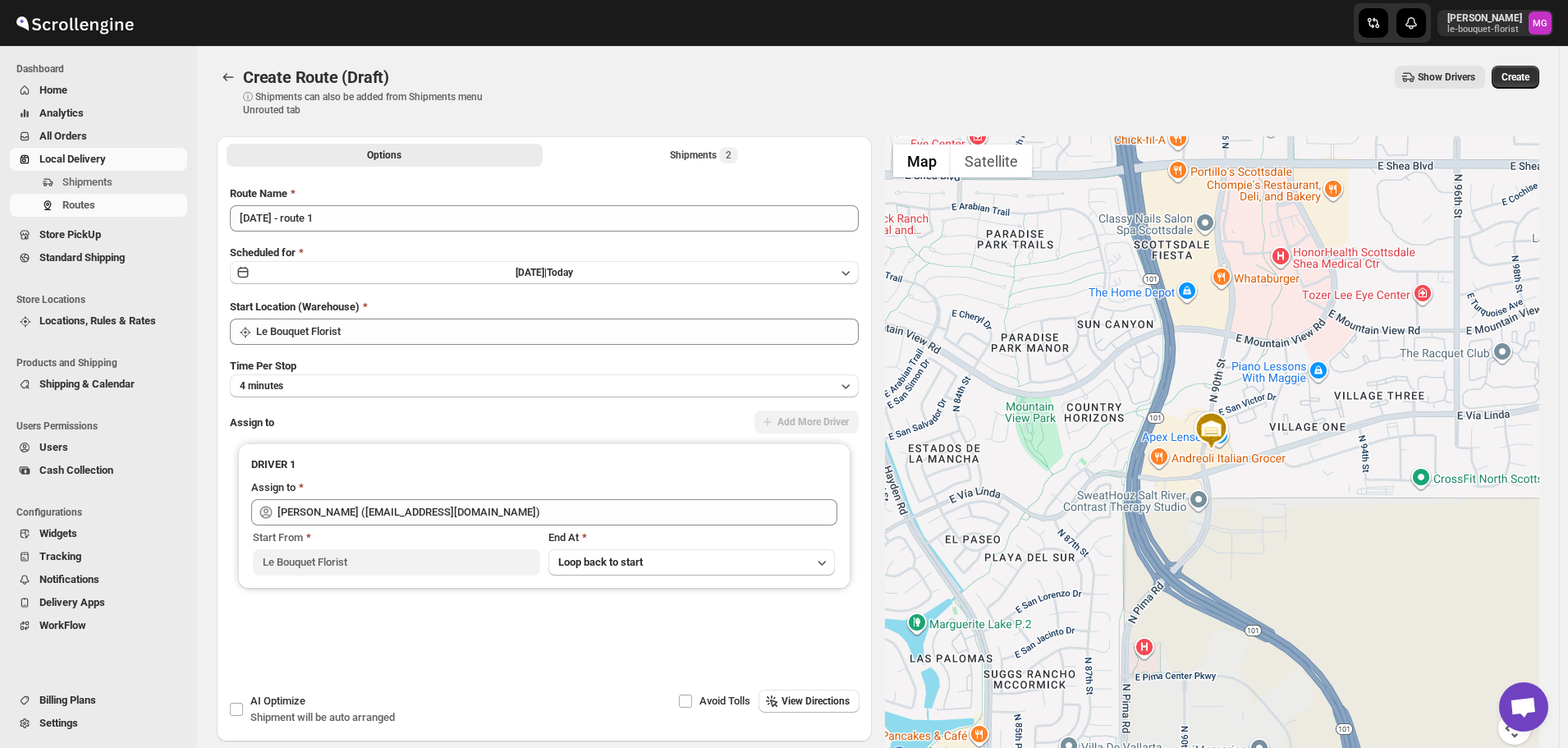
click at [675, 169] on div "Options Shipments 2 More views Options Shipments 2 More views" at bounding box center [544, 154] width 655 height 36
click at [683, 146] on button "Shipments 2" at bounding box center [704, 155] width 316 height 23
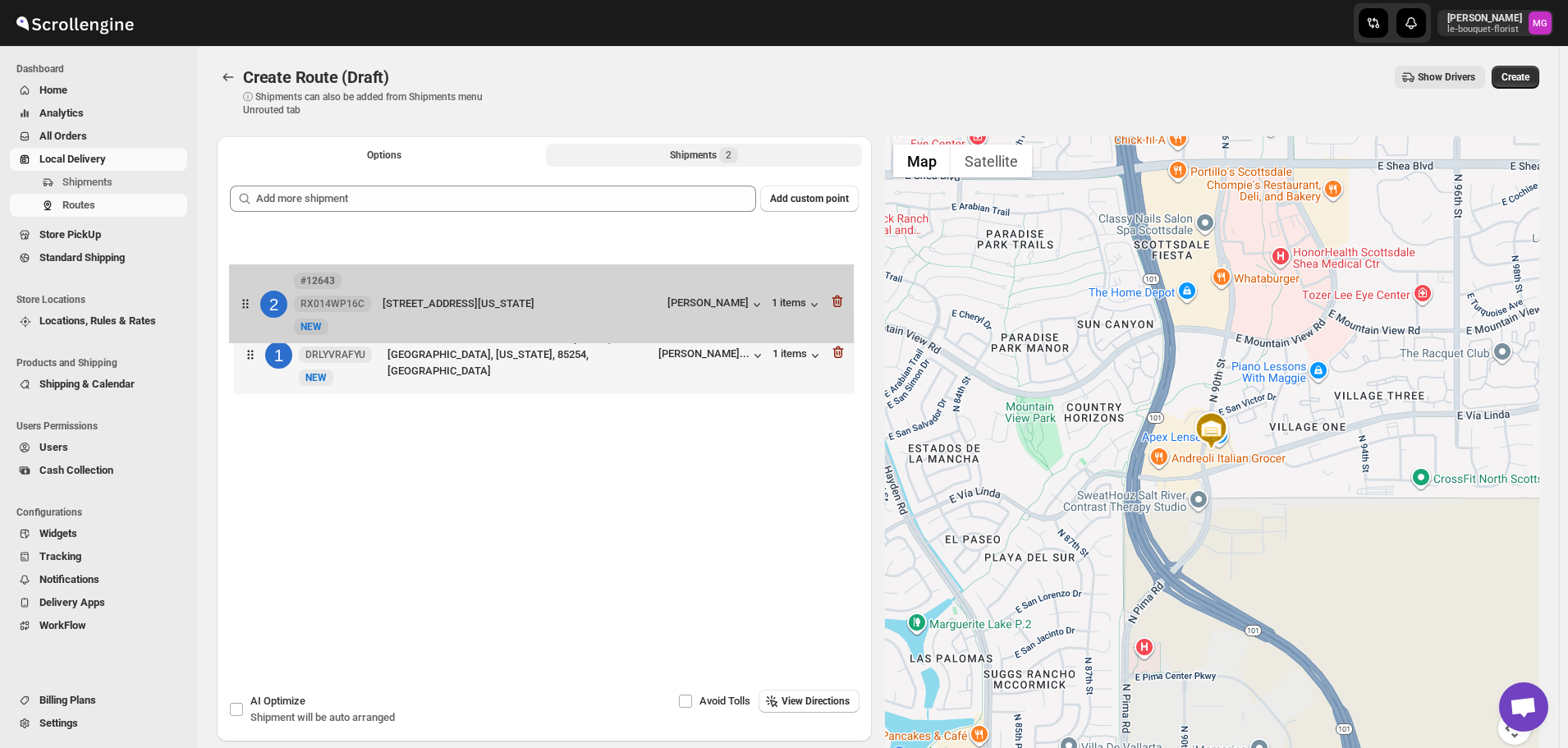
drag, startPoint x: 453, startPoint y: 355, endPoint x: 448, endPoint y: 288, distance: 67.2
click at [448, 290] on div "1 #12654 DRLYVRAFYU New NEW [STREET_ADDRESS][PERSON_NAME] Apt 1050, [GEOGRAPHIC…" at bounding box center [544, 316] width 629 height 174
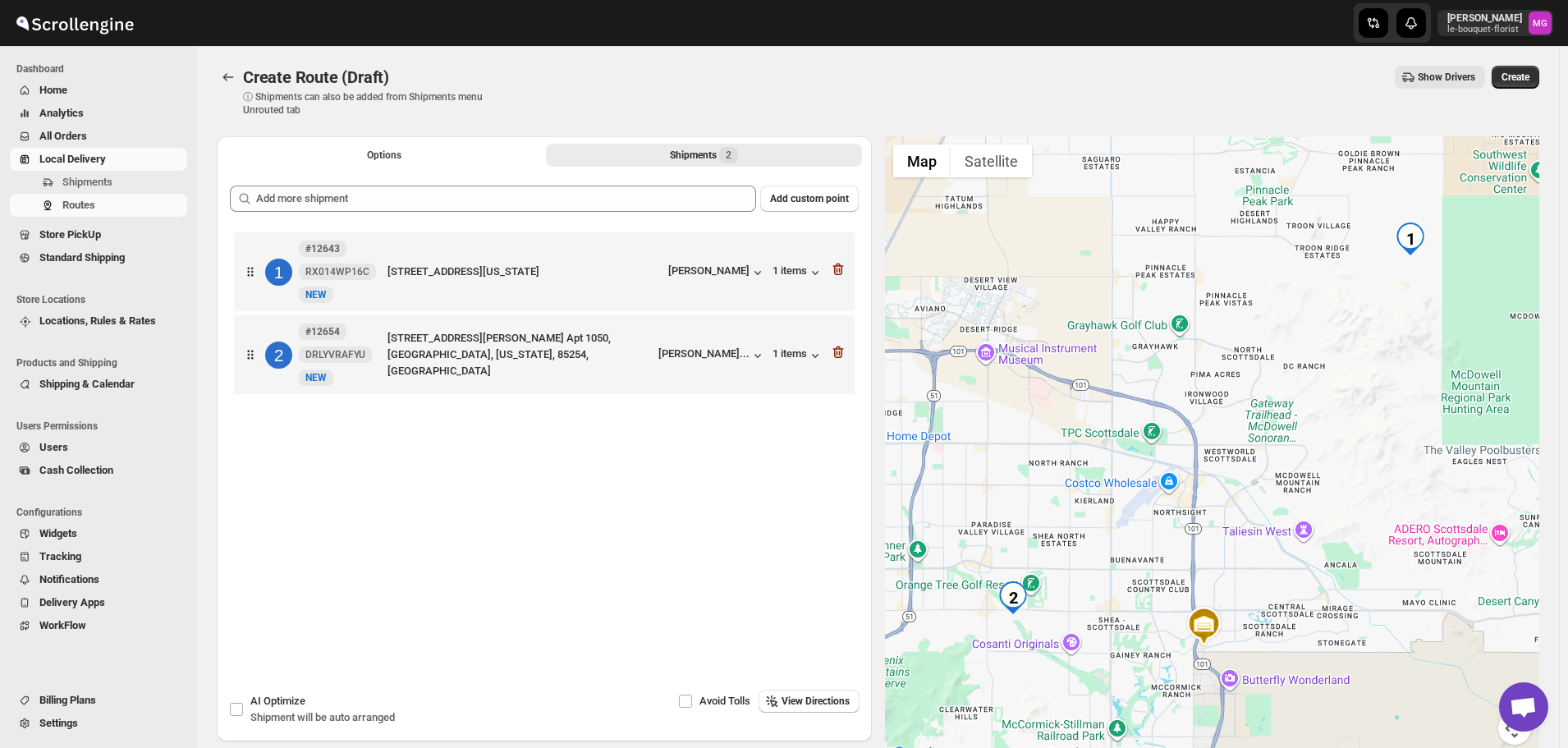
click at [1527, 76] on span "Create" at bounding box center [1515, 77] width 28 height 13
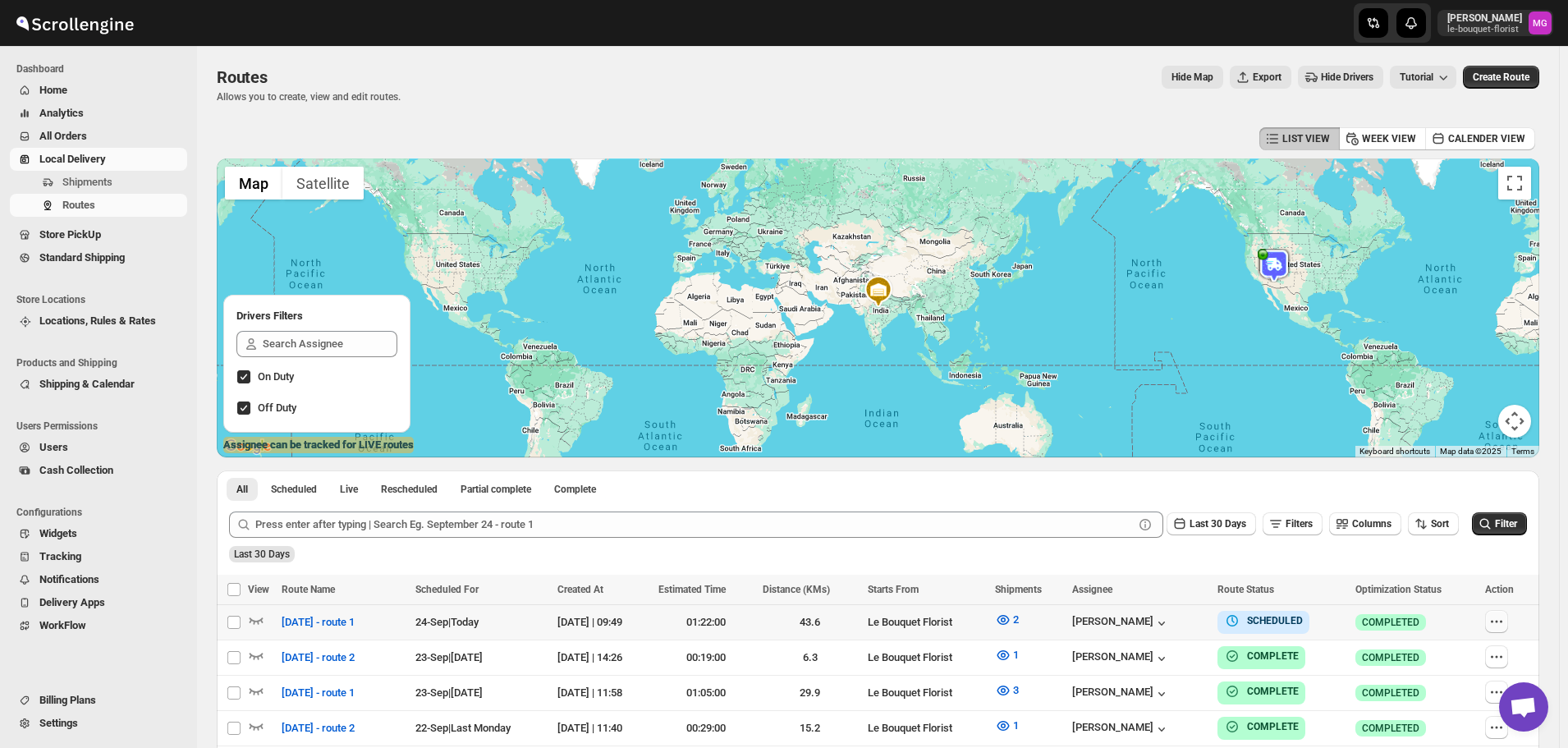
click at [1505, 627] on icon "button" at bounding box center [1496, 621] width 16 height 16
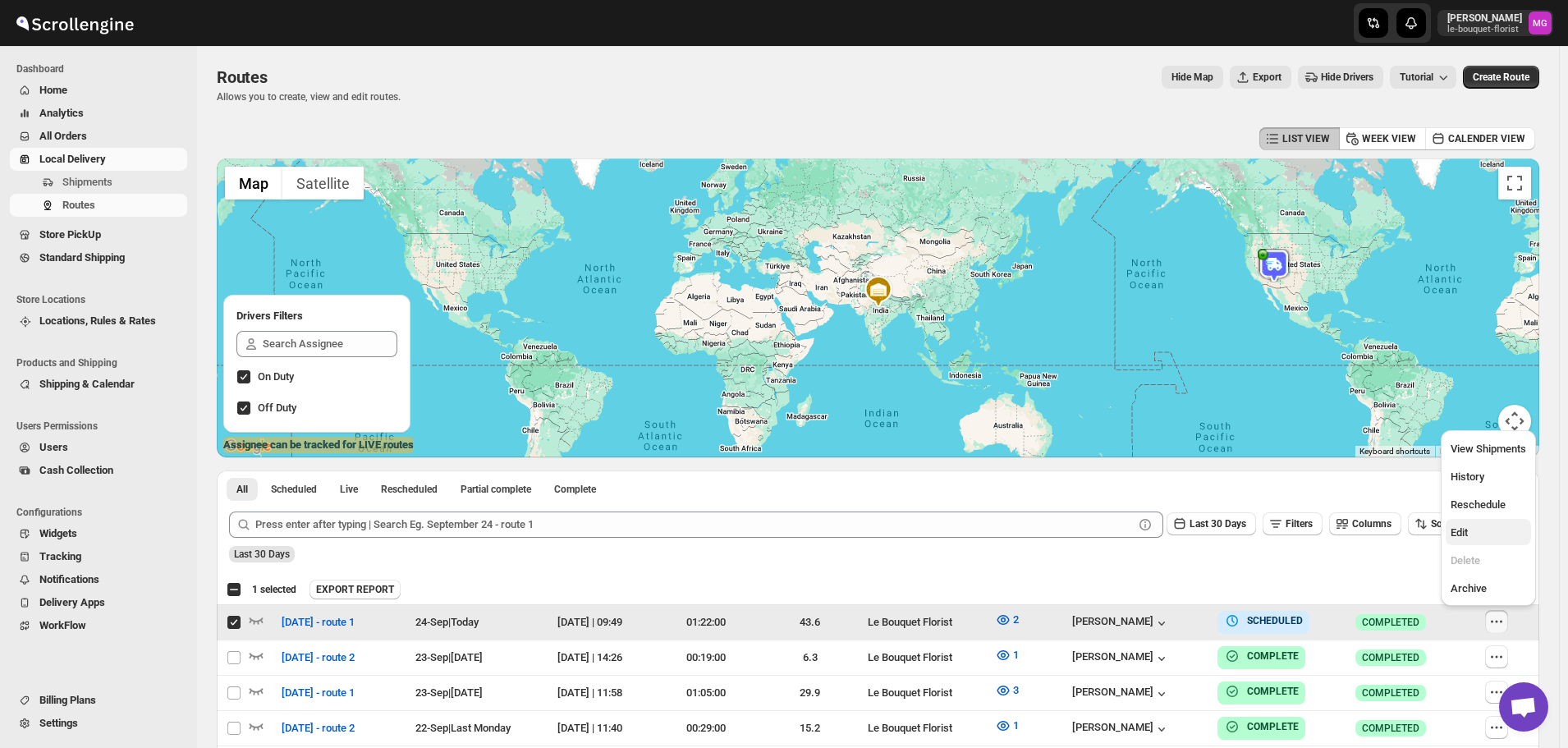
click at [1458, 529] on span "Edit" at bounding box center [1459, 532] width 17 height 12
checkbox input "false"
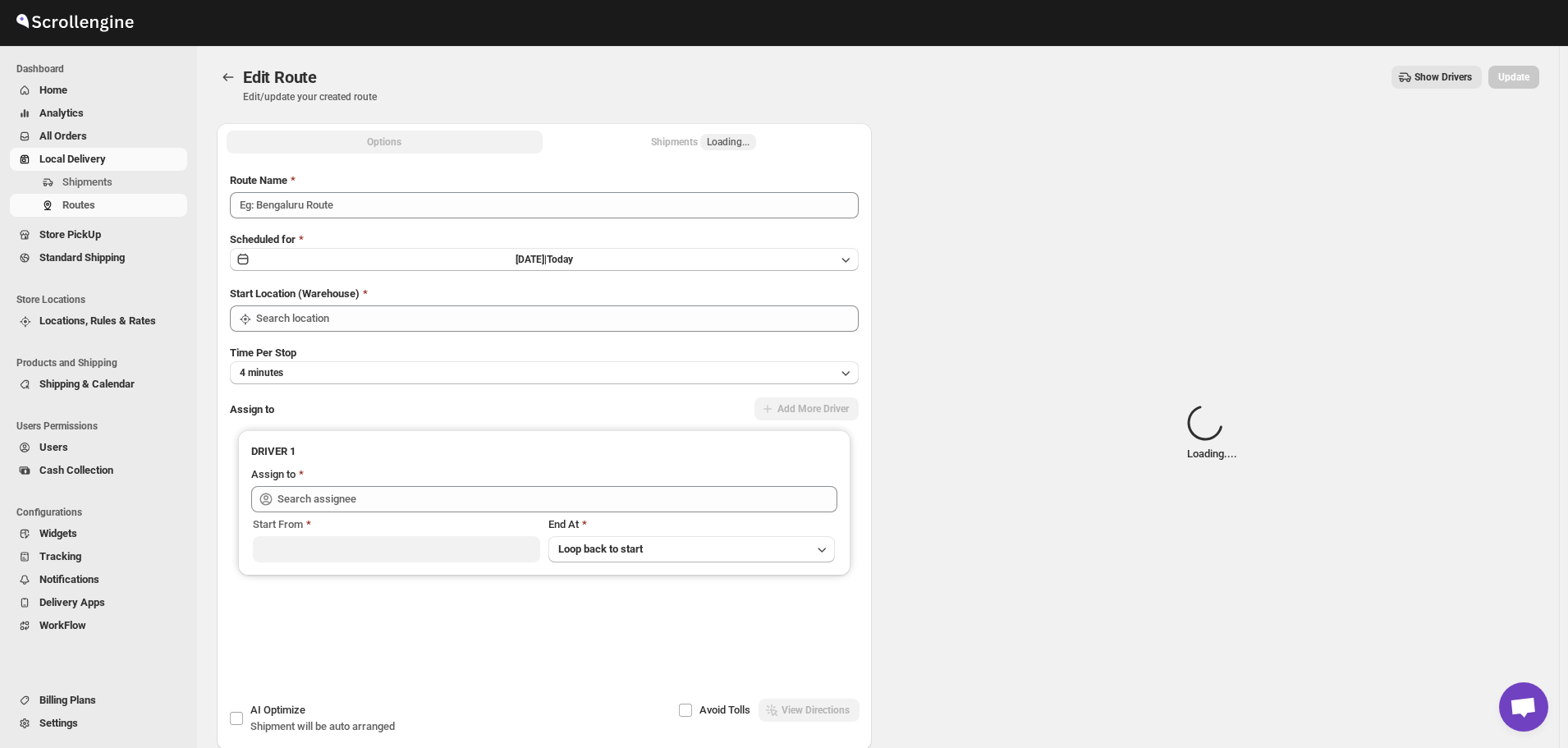
click at [667, 145] on div "Shipments Loading..." at bounding box center [704, 141] width 105 height 16
type input "[DATE] - route 1"
type input "Le Bouquet Florist"
click at [670, 138] on div "Shipments Loading..." at bounding box center [704, 141] width 105 height 16
type input "Le Bouquet Florist"
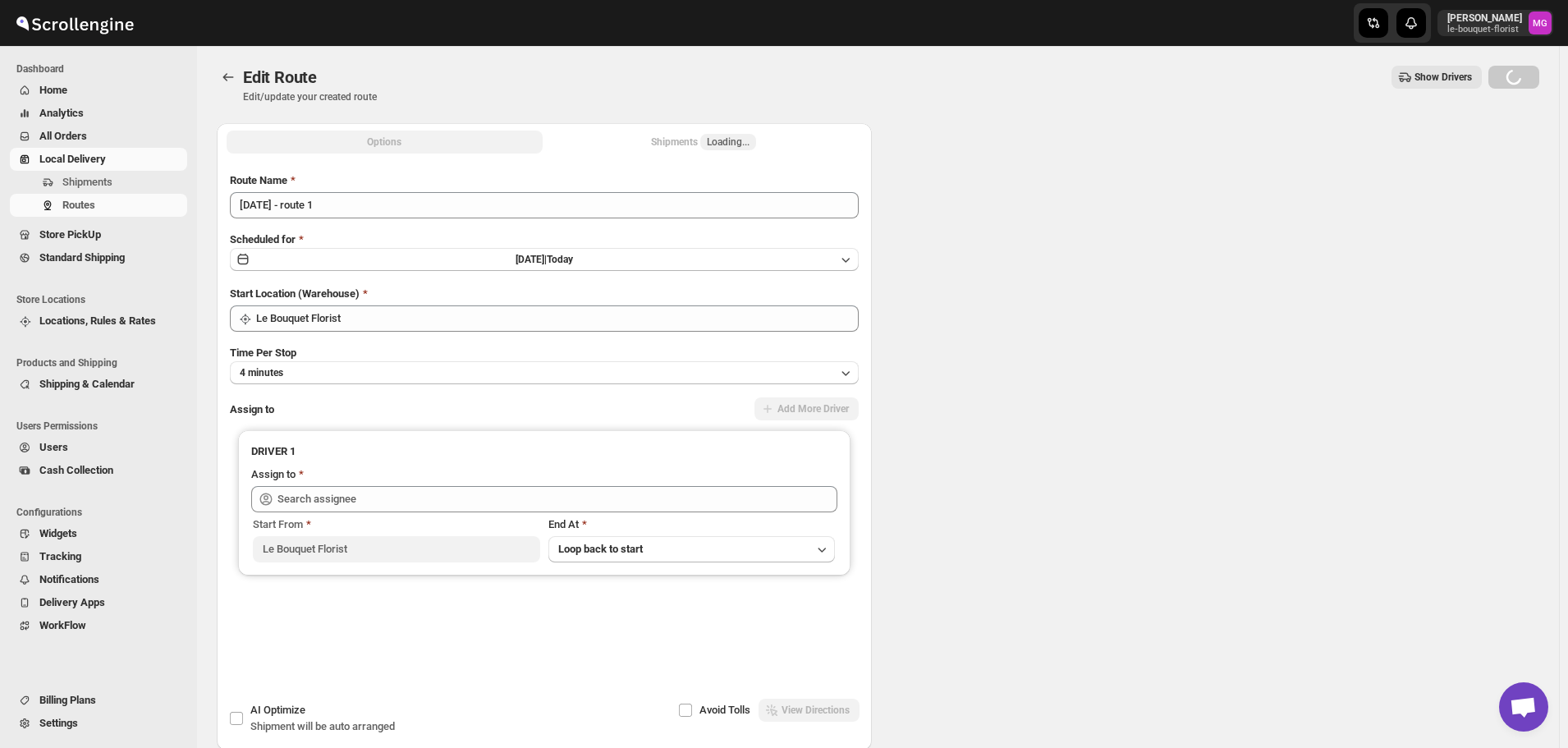
type input "[PERSON_NAME] ([EMAIL_ADDRESS][DOMAIN_NAME])"
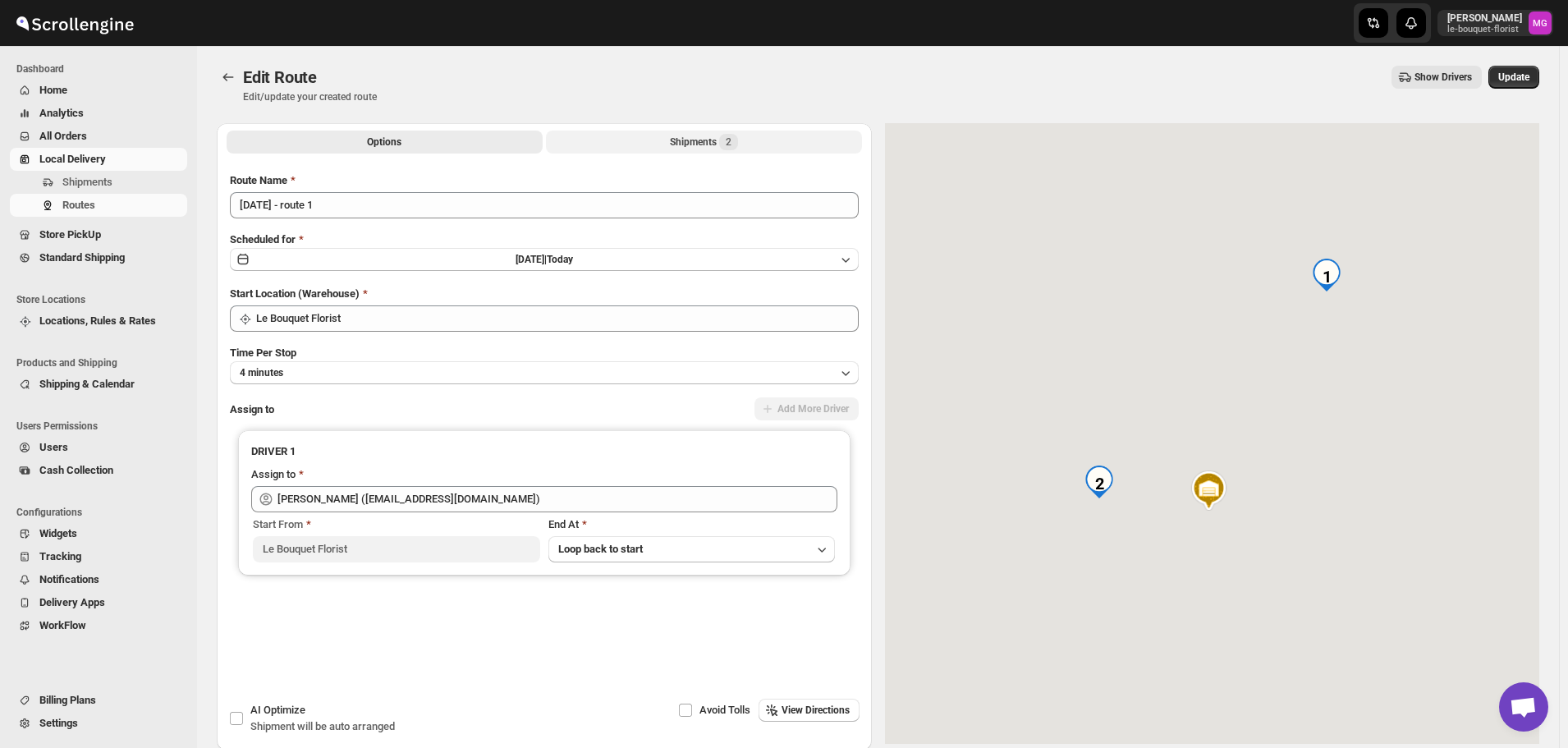
click at [671, 138] on button "Shipments 2" at bounding box center [704, 141] width 316 height 23
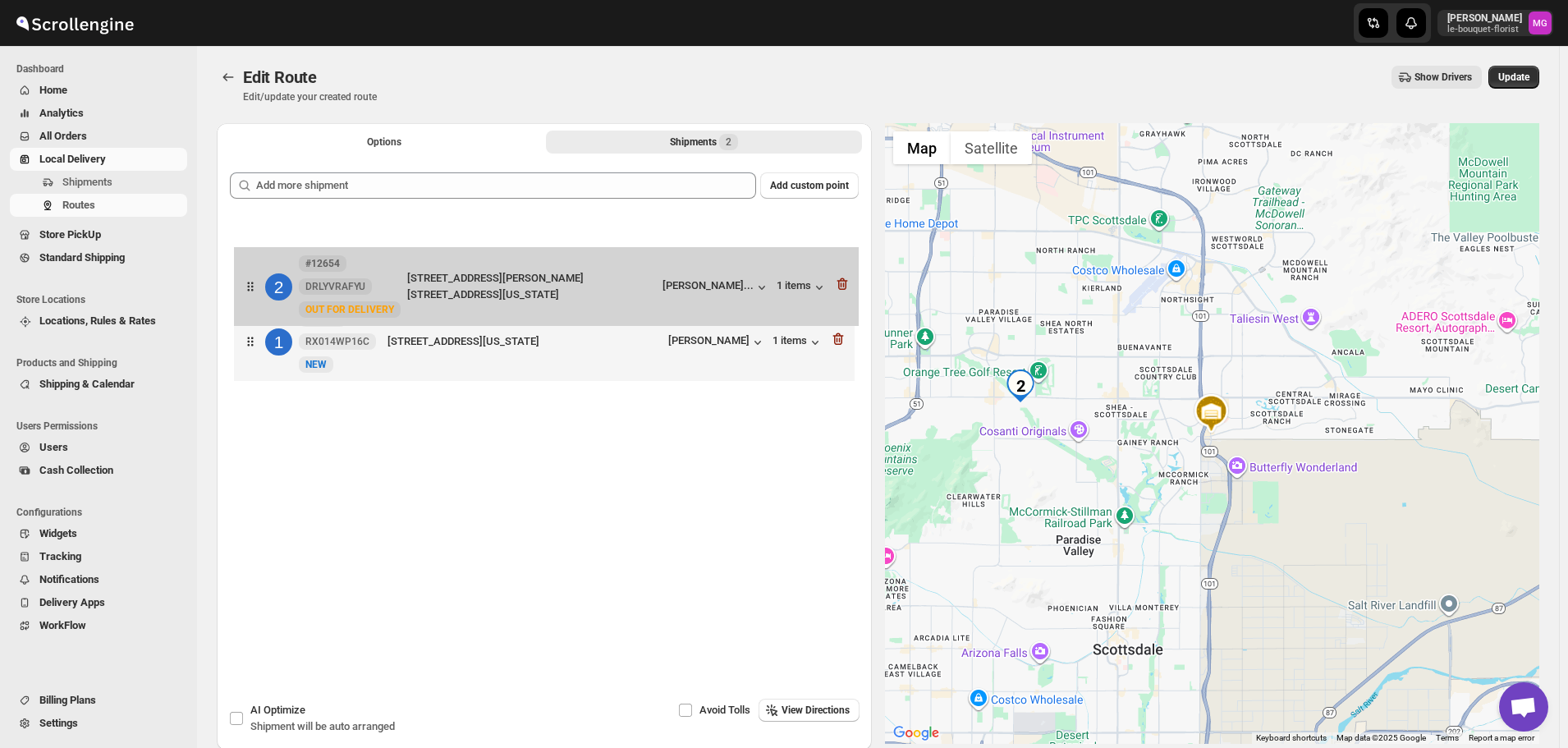
drag, startPoint x: 241, startPoint y: 349, endPoint x: 244, endPoint y: 276, distance: 73.1
click at [241, 285] on div "1 #12643 RX014WP16C New NEW [STREET_ADDRESS][US_STATE] [PERSON_NAME] 1 items 2 …" at bounding box center [544, 302] width 629 height 174
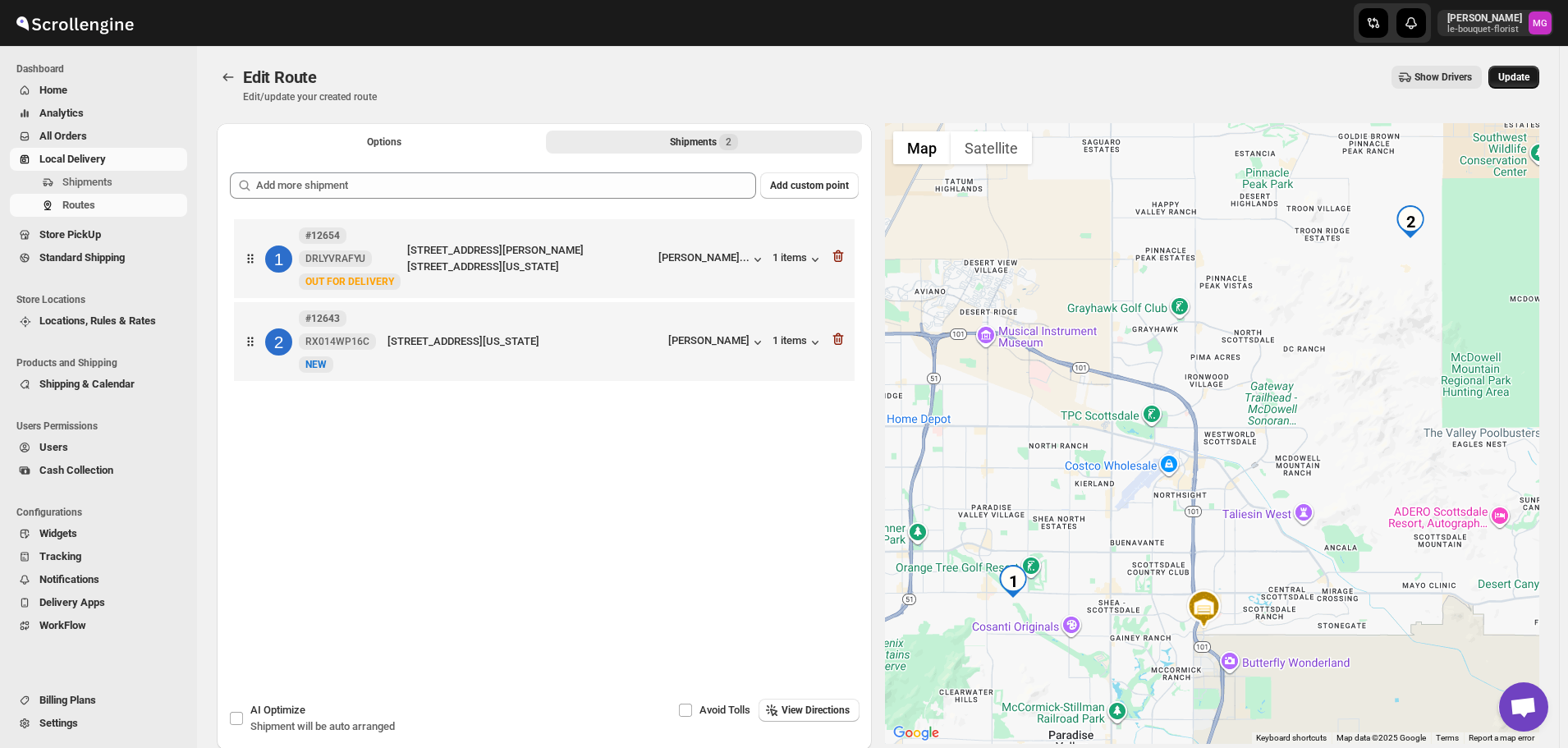
click at [1511, 71] on button "Update" at bounding box center [1514, 77] width 51 height 23
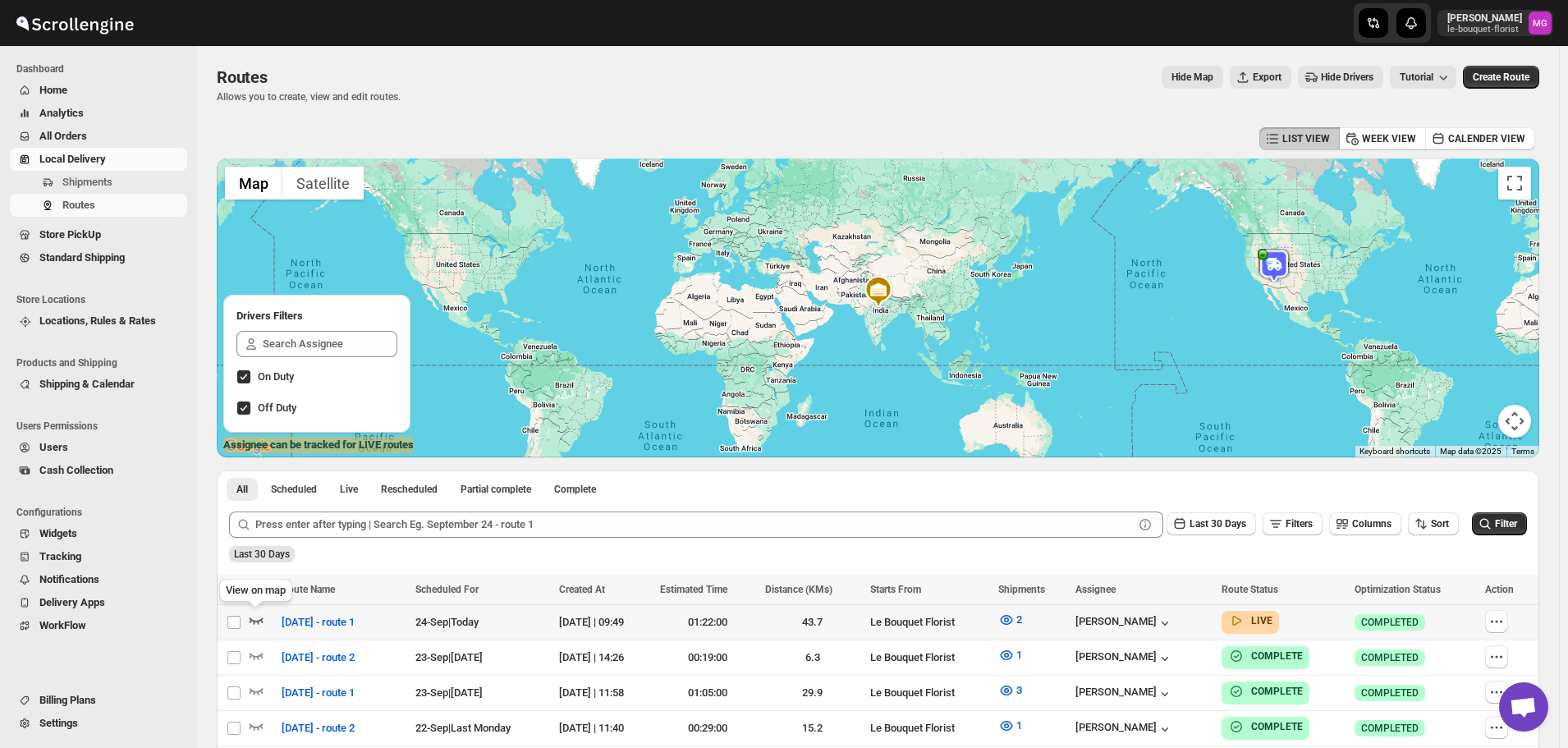
click at [255, 622] on icon "button" at bounding box center [256, 621] width 14 height 7
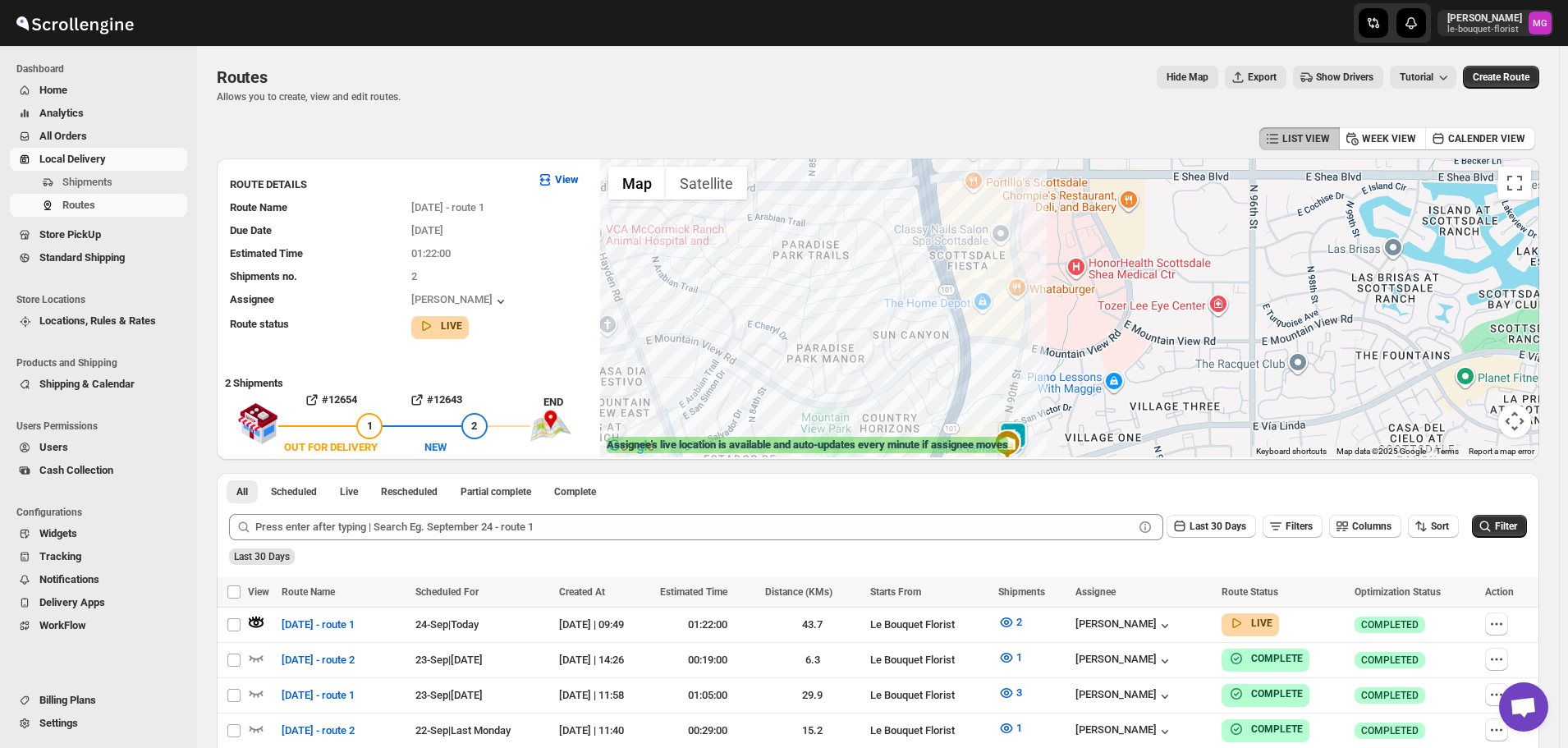
click at [1030, 433] on img at bounding box center [1013, 437] width 33 height 33
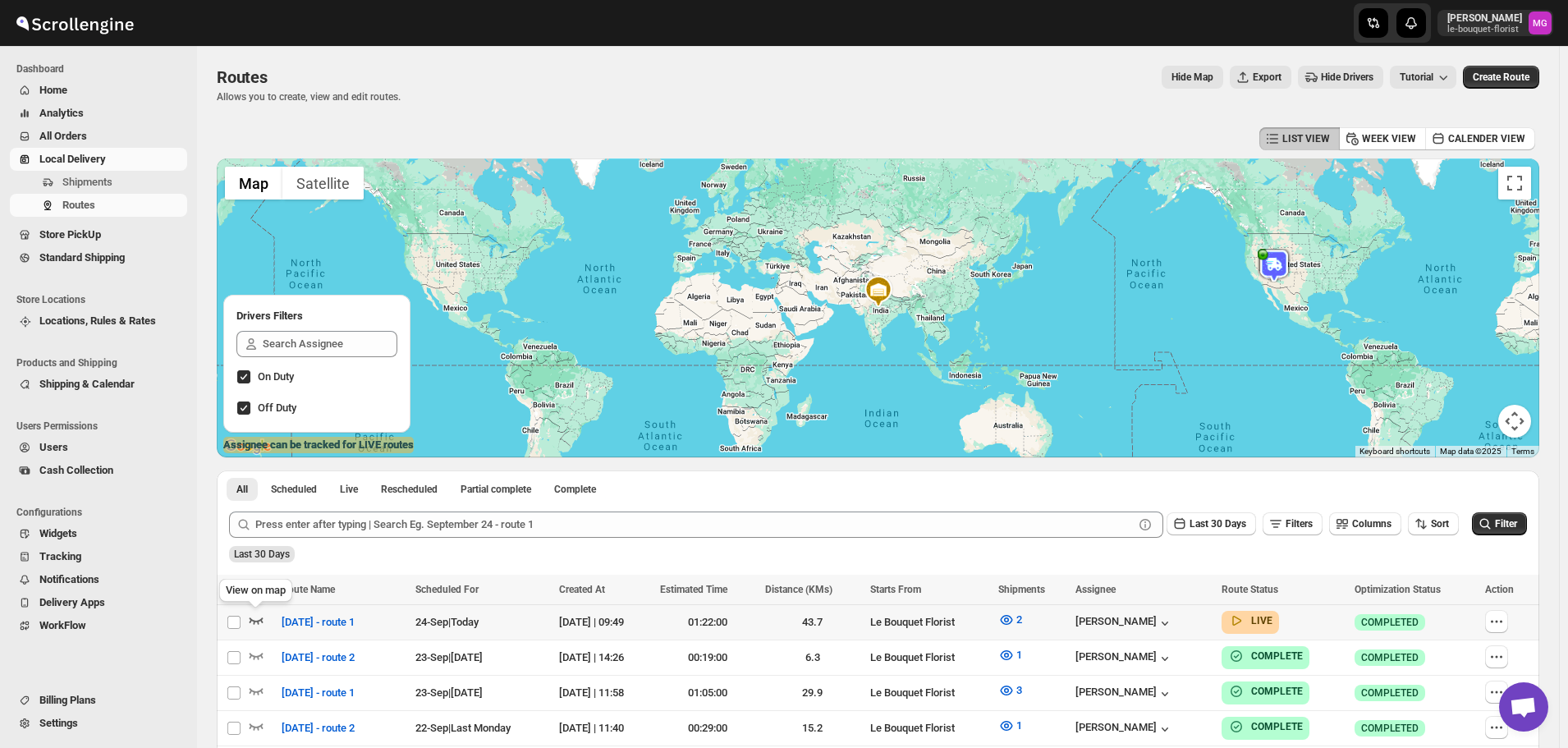
click at [256, 624] on icon "button" at bounding box center [255, 619] width 16 height 16
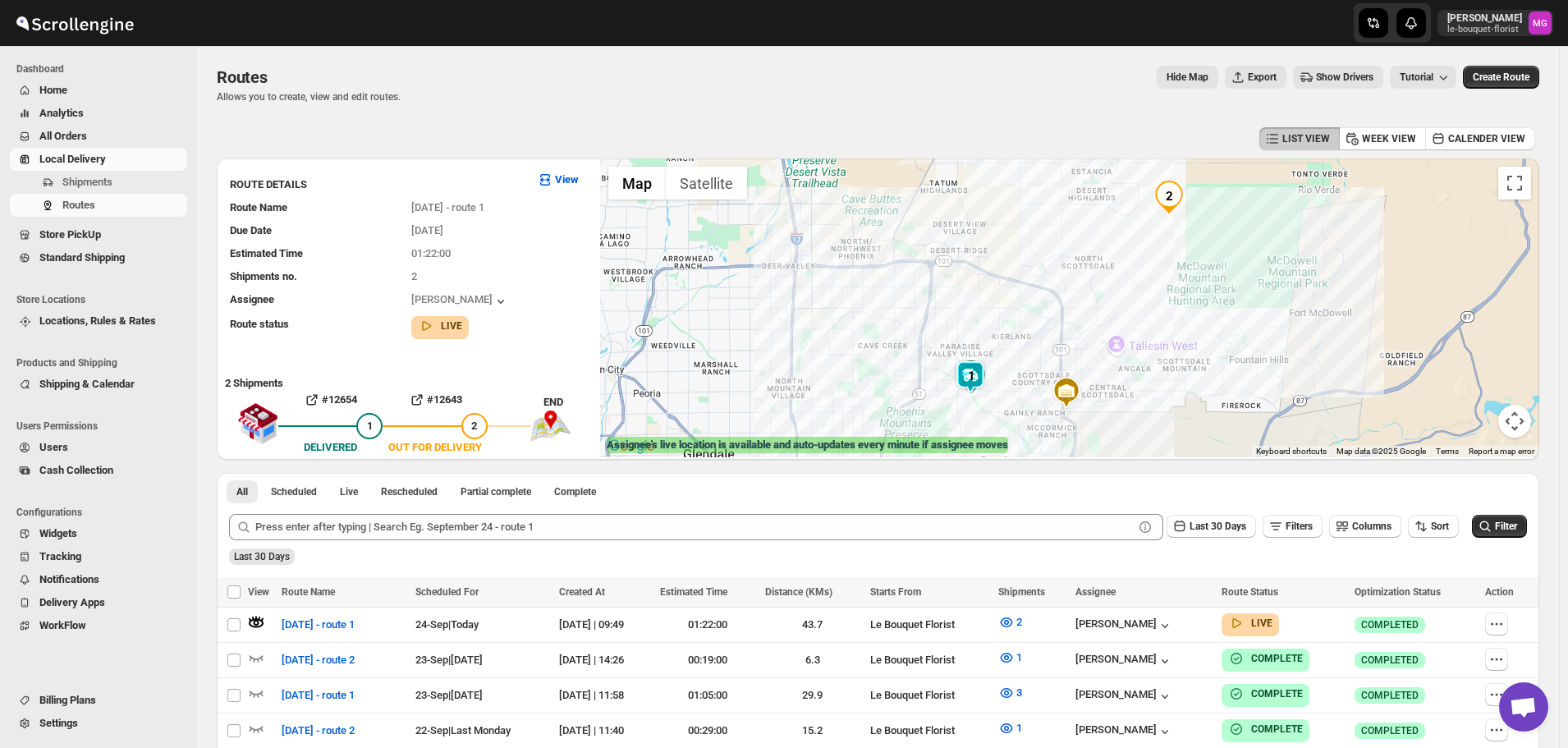
click at [986, 370] on img at bounding box center [971, 377] width 33 height 33
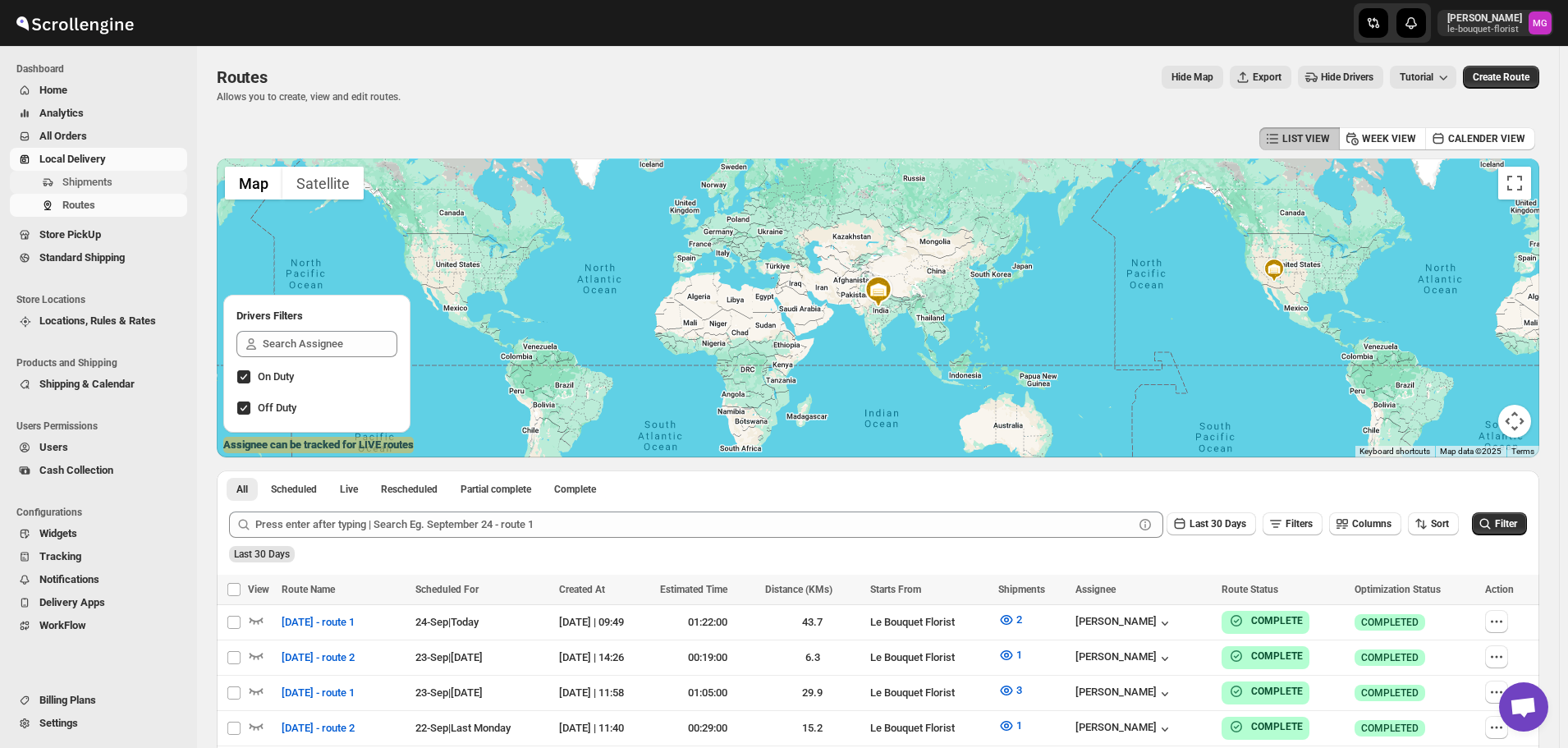
click at [51, 180] on icon "Navigation" at bounding box center [47, 182] width 13 height 13
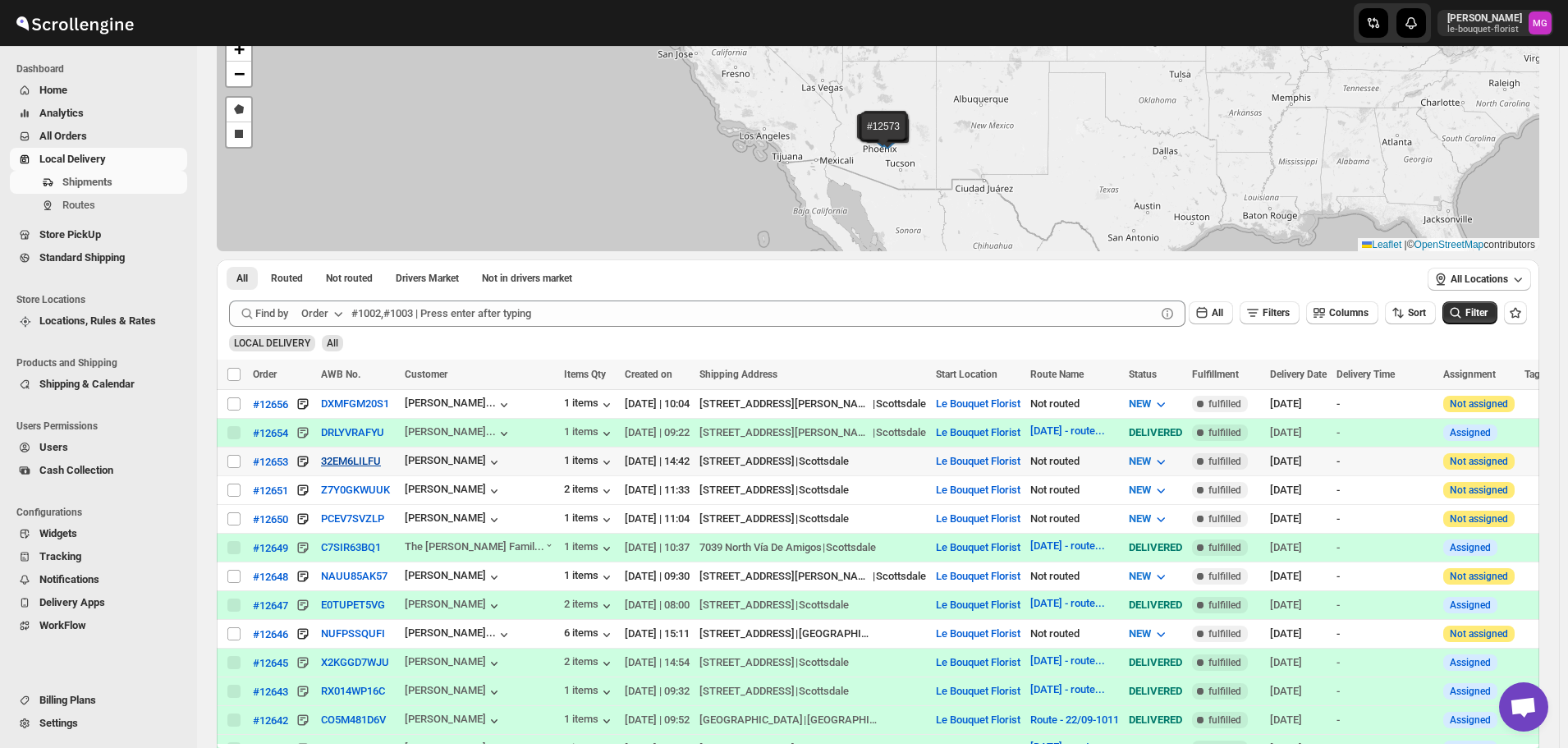
scroll to position [82, 0]
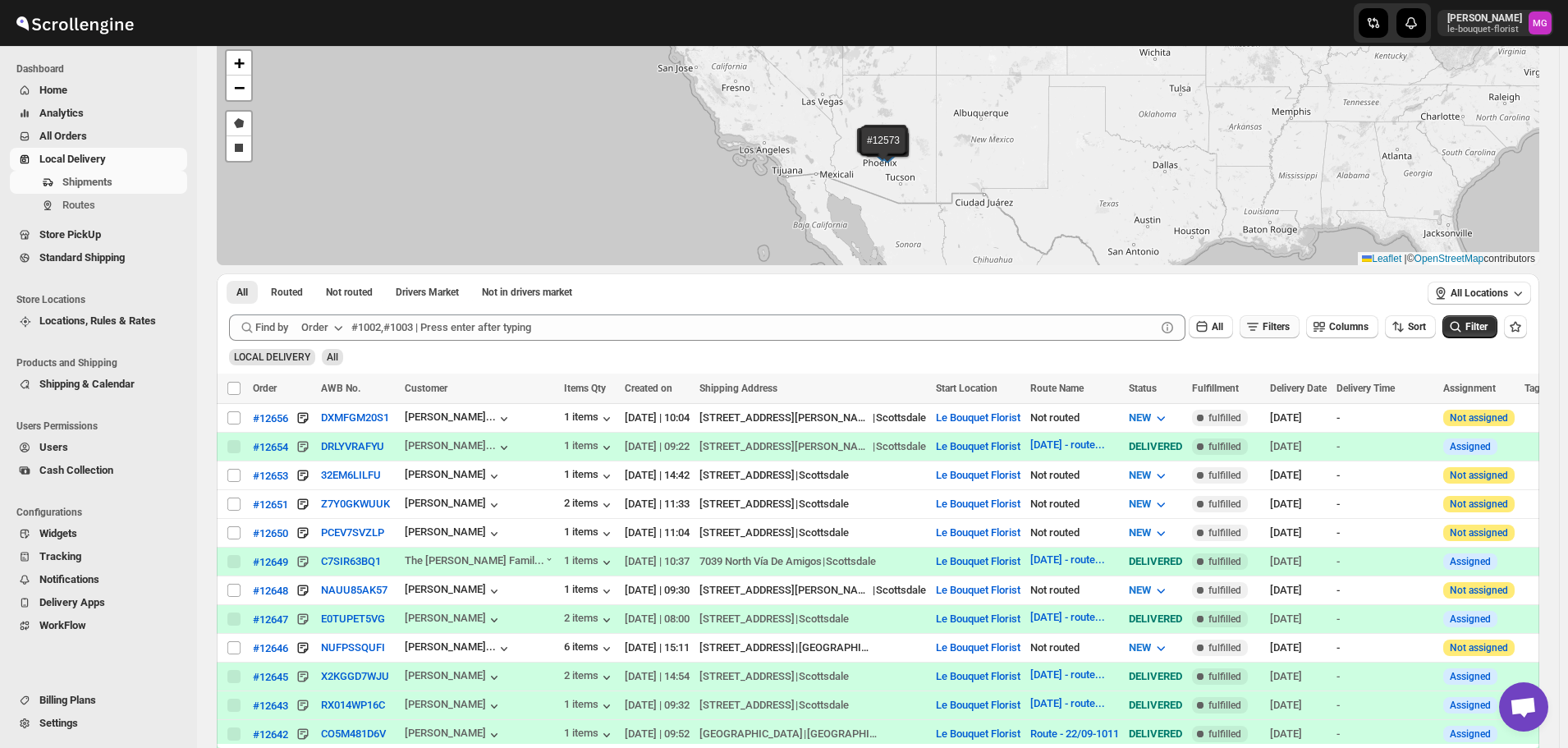
click at [1259, 328] on icon "button" at bounding box center [1253, 326] width 16 height 16
click at [1252, 393] on icon "button" at bounding box center [1252, 391] width 16 height 16
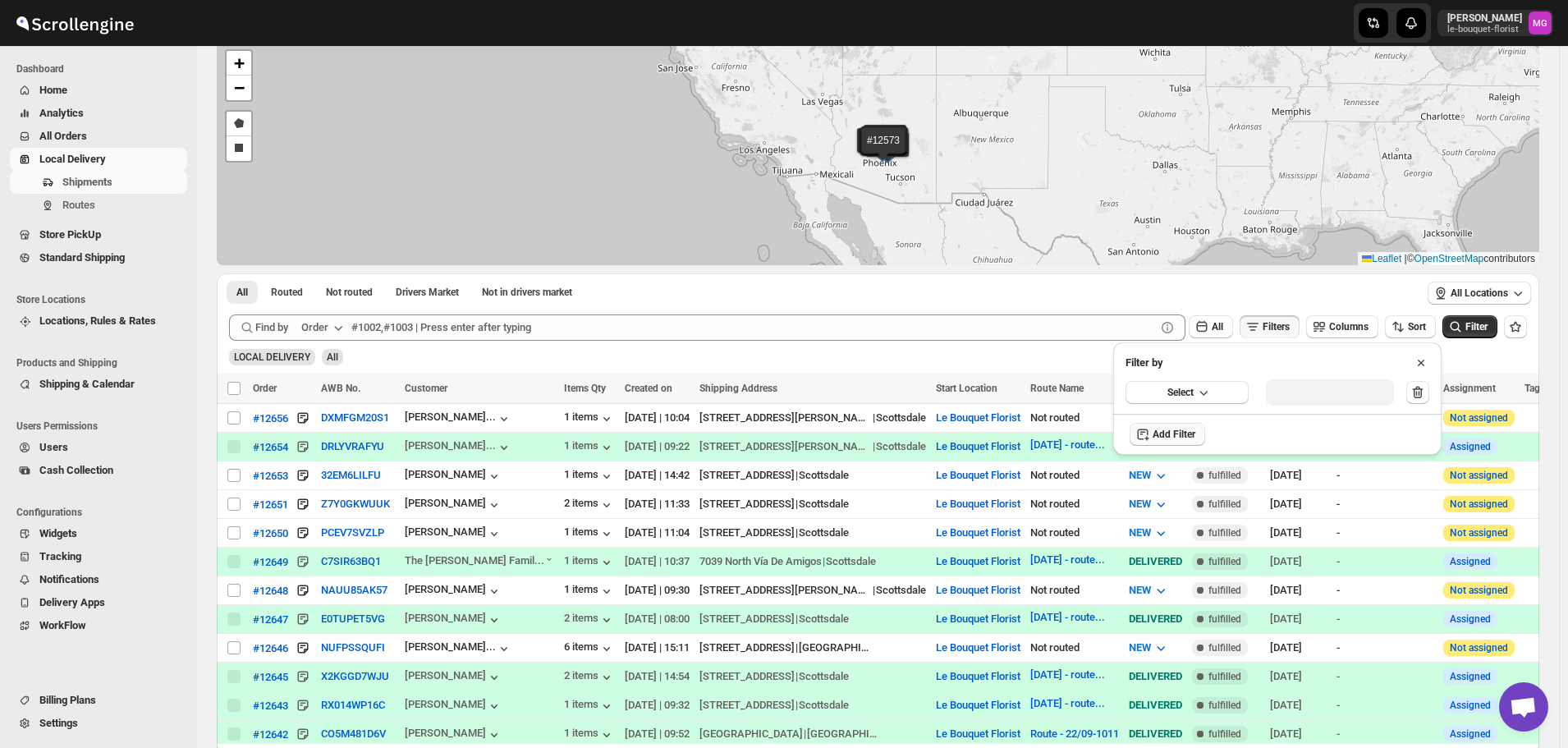
click at [1191, 408] on div "Select" at bounding box center [1277, 392] width 329 height 42
click at [1183, 398] on span "Select" at bounding box center [1181, 392] width 26 height 13
click at [1172, 429] on div "Delivery Date" at bounding box center [1166, 425] width 61 height 16
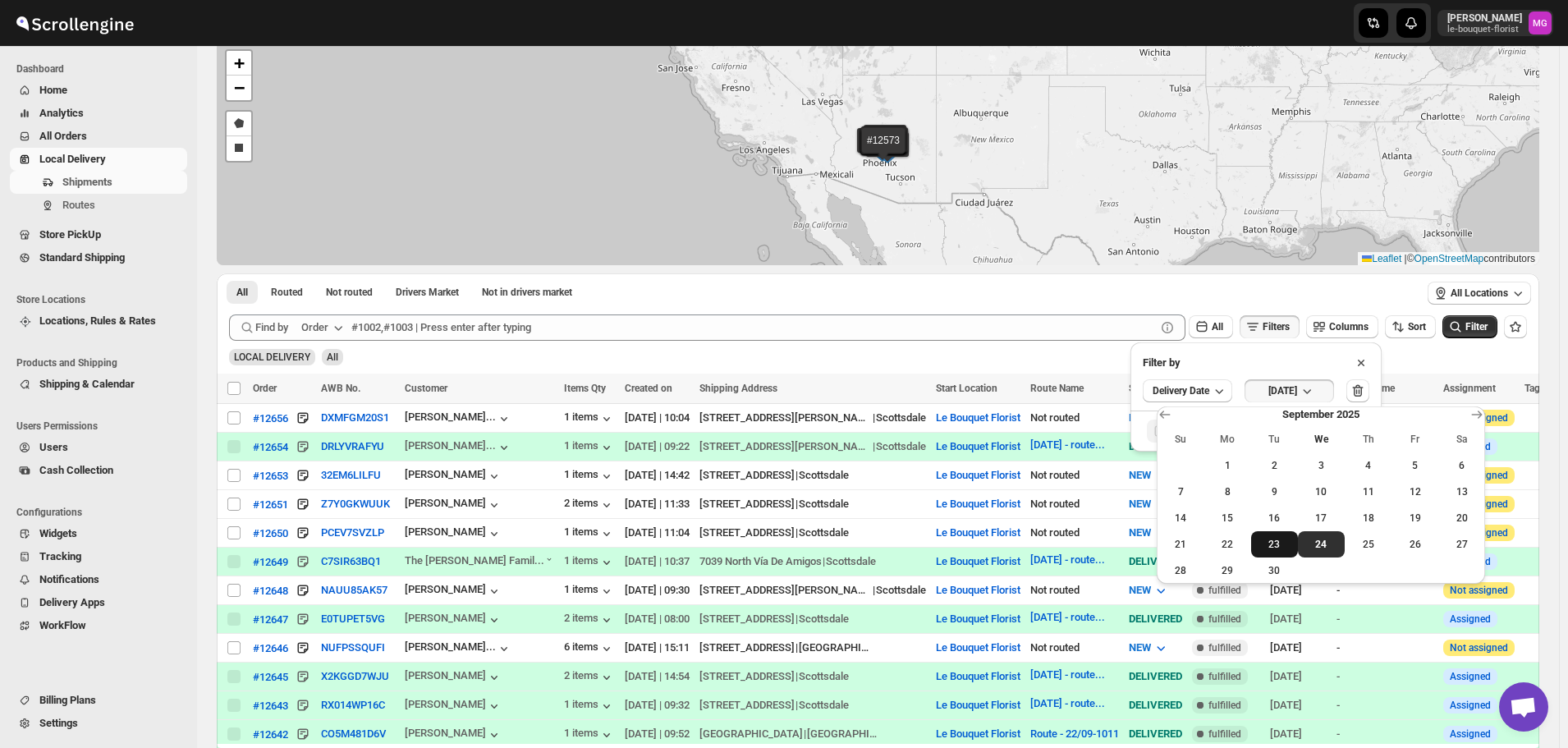
click at [1288, 537] on span "23" at bounding box center [1275, 544] width 34 height 13
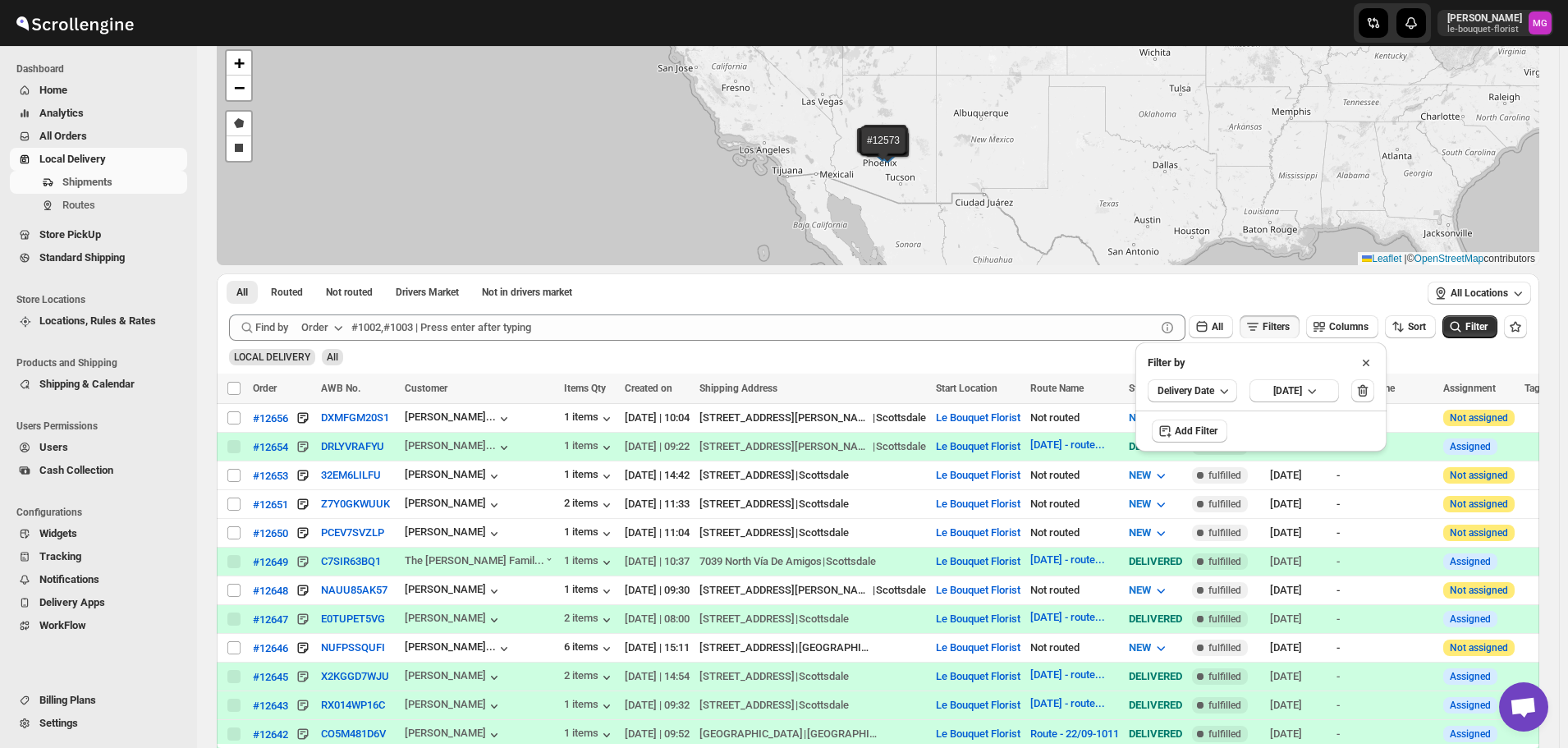
click at [1464, 328] on icon "submit" at bounding box center [1456, 326] width 16 height 16
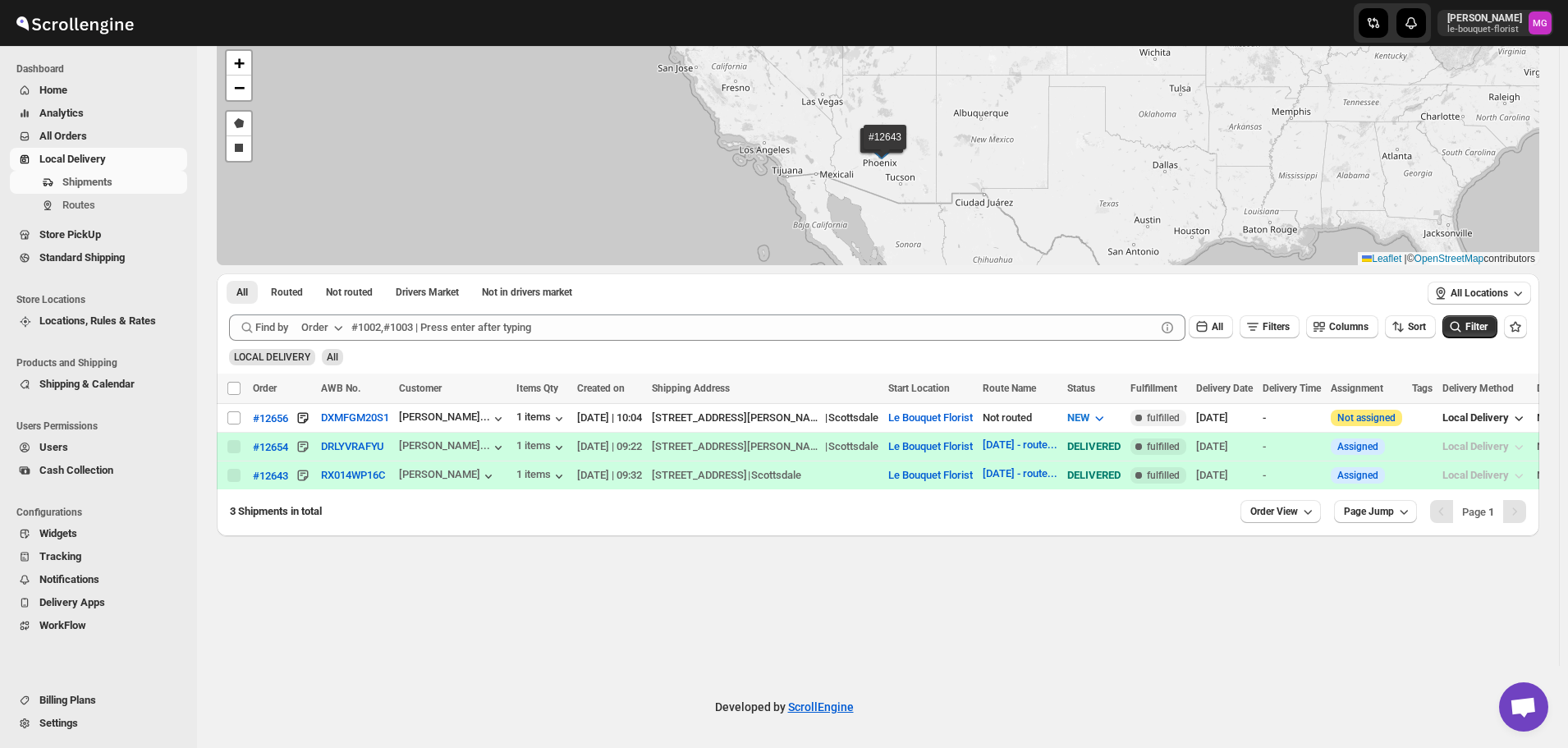
scroll to position [0, 0]
